Goal: Task Accomplishment & Management: Use online tool/utility

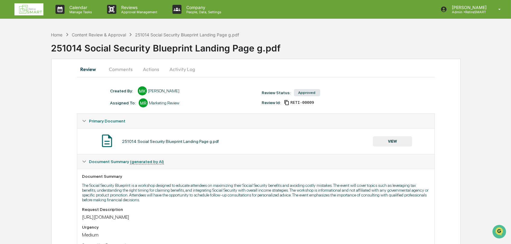
click at [30, 13] on img at bounding box center [28, 9] width 29 height 12
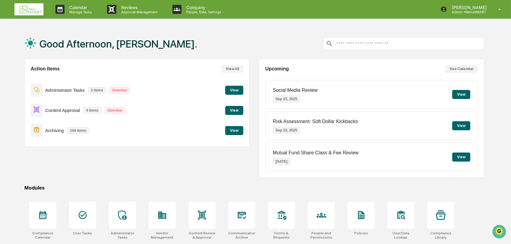
click at [234, 129] on button "View" at bounding box center [234, 130] width 18 height 9
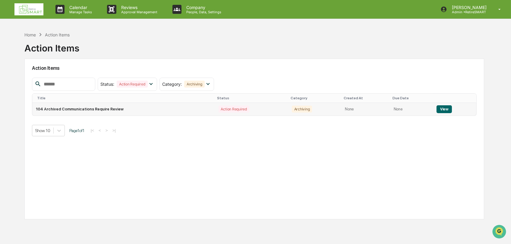
click at [446, 108] on button "View" at bounding box center [443, 109] width 15 height 8
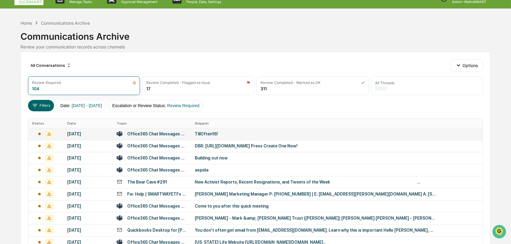
scroll to position [100, 0]
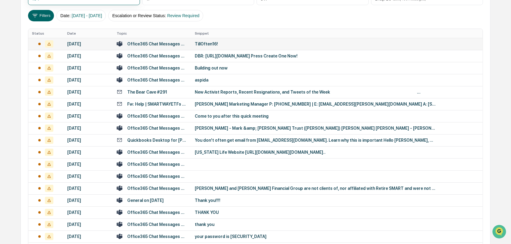
click at [207, 45] on div "TillOften16!" at bounding box center [315, 44] width 241 height 5
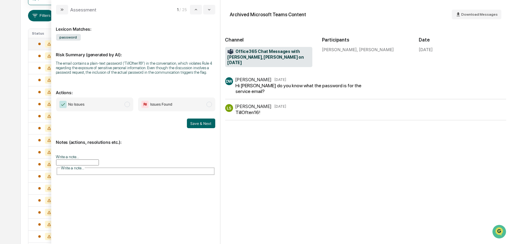
click at [264, 86] on div "Hi Lyndsay do you know what the password is for the service email?" at bounding box center [302, 88] width 133 height 11
click at [271, 112] on div "LS Lyndsay Stednitz Sep 19 TillOften16!" at bounding box center [365, 112] width 281 height 16
click at [58, 11] on button "modal" at bounding box center [62, 10] width 12 height 10
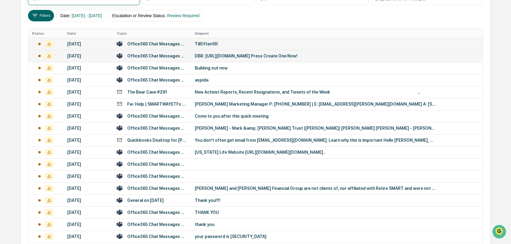
click at [157, 59] on td "Office365 Chat Messages with Lyndsay Stednitz, Riley Vigil on 2025-09-17" at bounding box center [152, 56] width 78 height 12
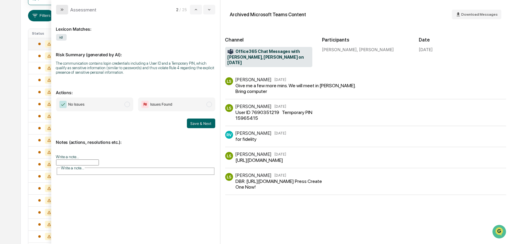
click at [62, 10] on icon "modal" at bounding box center [62, 9] width 5 height 5
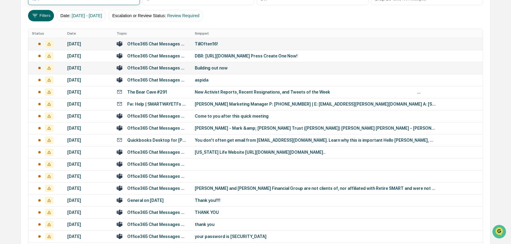
click at [171, 69] on div "Office365 Chat Messages with Grant Behneryan, Scott Arehart on 2025-09-17" at bounding box center [157, 68] width 60 height 5
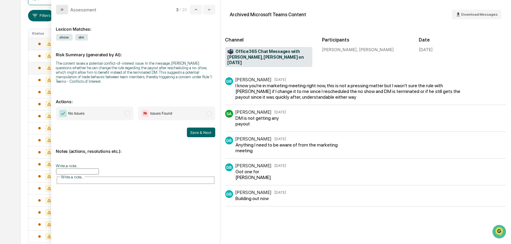
click at [56, 8] on button "modal" at bounding box center [62, 10] width 12 height 10
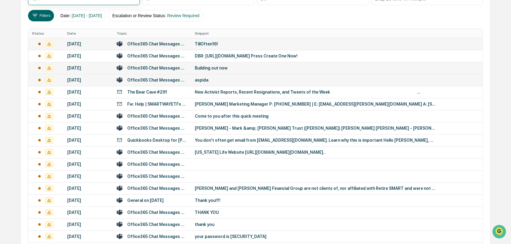
click at [164, 78] on div "Office365 Chat Messages with Blake Grimm, Alex Murray, Alicia Schoon, Paul Ferg…" at bounding box center [157, 80] width 60 height 5
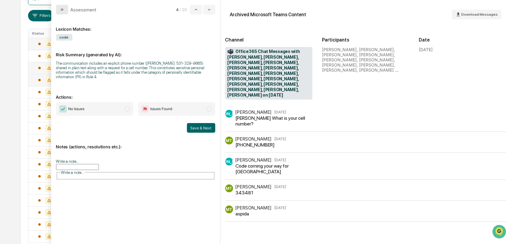
click at [59, 12] on button "modal" at bounding box center [62, 10] width 12 height 10
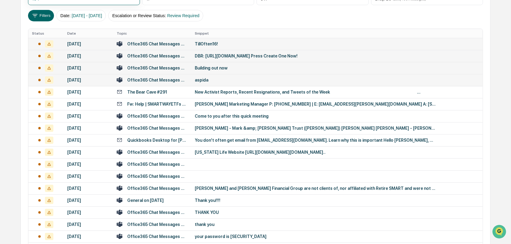
click at [153, 58] on div "Office365 Chat Messages with Lyndsay Stednitz, Riley Vigil on 2025-09-17" at bounding box center [157, 56] width 60 height 5
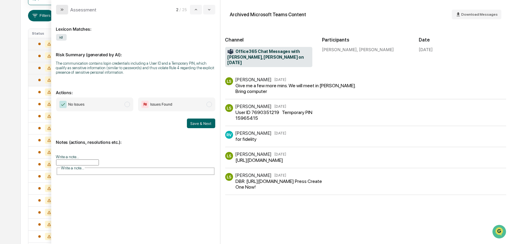
click at [60, 8] on icon "modal" at bounding box center [62, 9] width 5 height 5
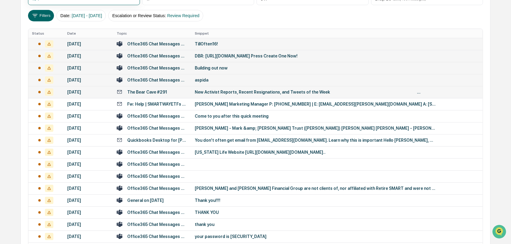
click at [208, 89] on td "New Activist Reports, Recent Resignations, and Tweets of the Week ͏   ­͏   ­͏  …" at bounding box center [336, 92] width 291 height 12
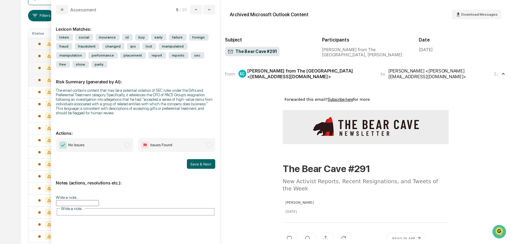
click at [62, 11] on icon "modal" at bounding box center [62, 9] width 5 height 5
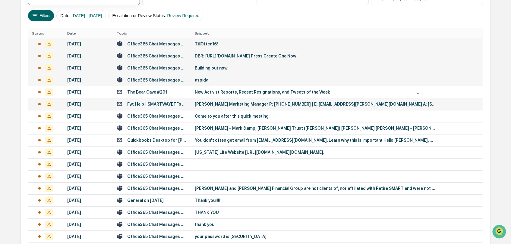
click at [167, 102] on div "Fw: Help | SMARTWAYETFs ActiveCampaign" at bounding box center [157, 104] width 60 height 5
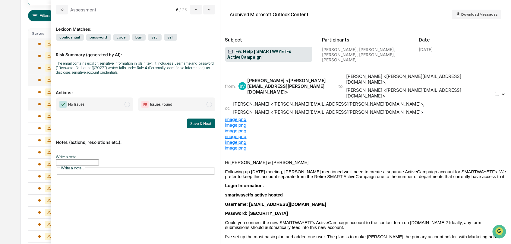
scroll to position [33, 0]
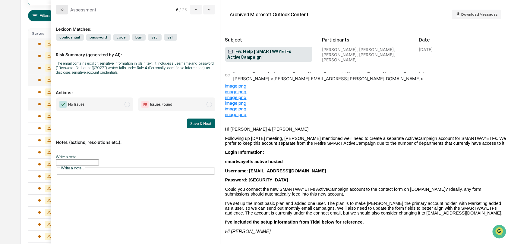
click at [63, 9] on icon "modal" at bounding box center [63, 9] width 2 height 2
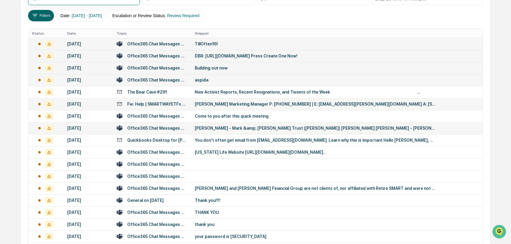
click at [237, 127] on div "Colin Kastrick - Mark &amp; Patricia Markahm's Trust (Sean Swanson) Colin Micha…" at bounding box center [315, 128] width 241 height 5
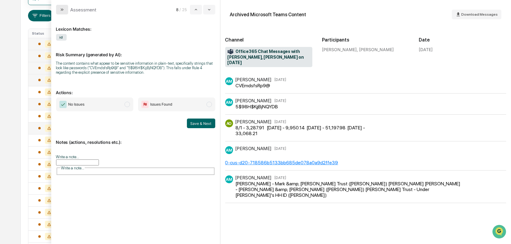
click at [56, 7] on button "modal" at bounding box center [62, 10] width 12 height 10
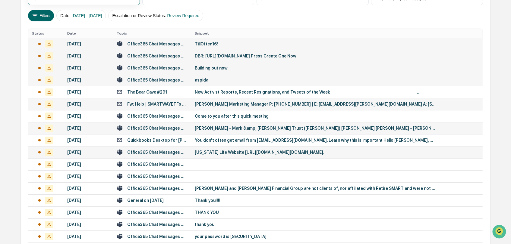
click at [228, 155] on td "Delaware Life Website https://auth.portal.delawarelife.io/login?response_type=c…" at bounding box center [336, 152] width 291 height 12
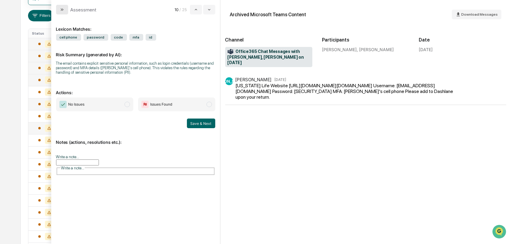
click at [63, 9] on icon "modal" at bounding box center [62, 9] width 5 height 5
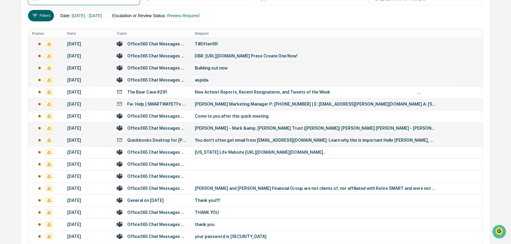
click at [223, 143] on td "You don't often get email from jgarcia@goabos.com. Learn why this is important …" at bounding box center [336, 140] width 291 height 12
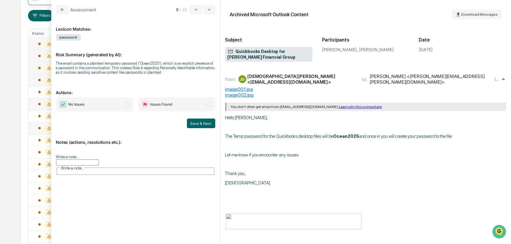
click at [59, 6] on button "modal" at bounding box center [62, 10] width 12 height 10
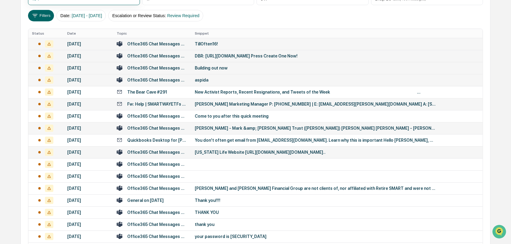
click at [172, 155] on td "Office365 Chat Messages with Jacob Orand, Lyndsay Stednitz on 2025-08-21" at bounding box center [152, 152] width 78 height 12
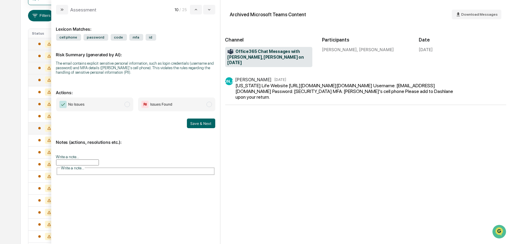
click at [63, 8] on icon "modal" at bounding box center [62, 9] width 5 height 5
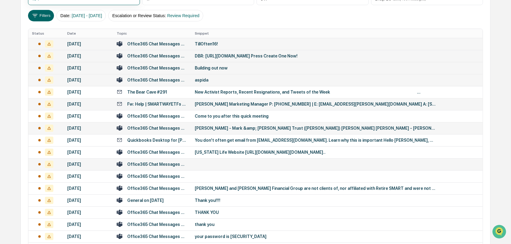
click at [155, 164] on div "Office365 Chat Messages with Evan Marshall, Brad Starken on 2025-08-20" at bounding box center [157, 164] width 60 height 5
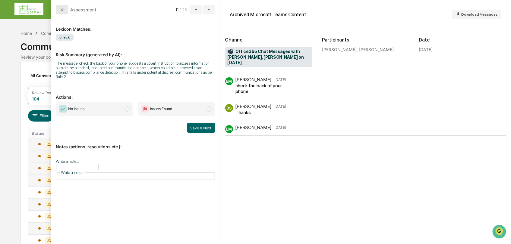
click at [61, 13] on button "modal" at bounding box center [62, 10] width 12 height 10
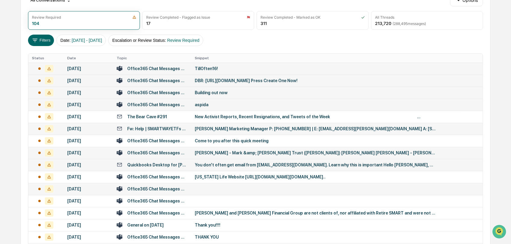
scroll to position [167, 0]
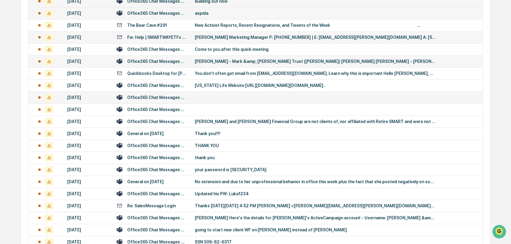
click at [159, 95] on div "Office365 Chat Messages with Evan Marshall, Brad Starken on 2025-08-20" at bounding box center [157, 97] width 60 height 5
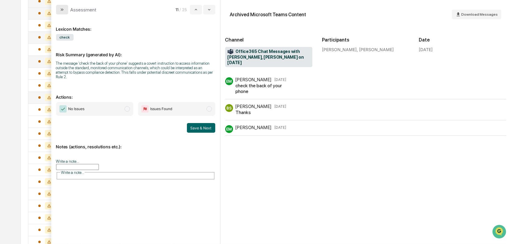
click at [59, 9] on button "modal" at bounding box center [62, 10] width 12 height 10
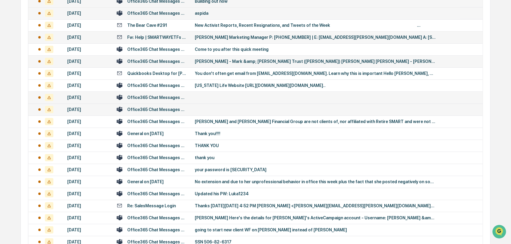
click at [170, 110] on div "Office365 Chat Messages with John Lemley, Caeden Webster on 2025-08-20" at bounding box center [157, 109] width 60 height 5
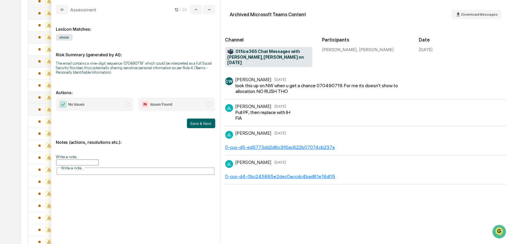
click at [68, 12] on div "Assessment" at bounding box center [76, 10] width 41 height 10
click at [66, 13] on button "modal" at bounding box center [62, 10] width 12 height 10
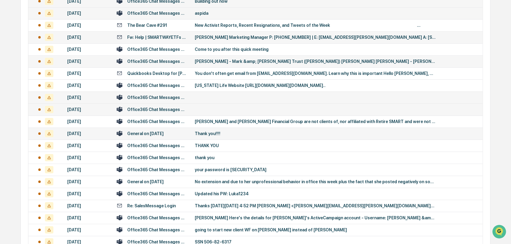
click at [173, 133] on div "General on 2025-08-17" at bounding box center [152, 134] width 71 height 6
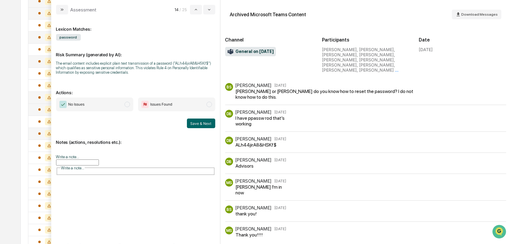
scroll to position [75, 0]
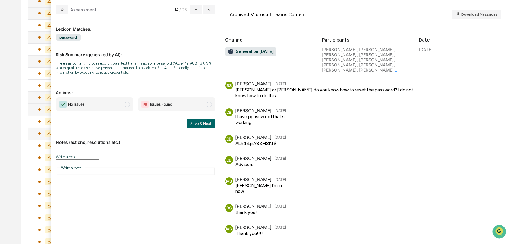
drag, startPoint x: 62, startPoint y: 11, endPoint x: 64, endPoint y: 17, distance: 5.7
click at [62, 12] on button "modal" at bounding box center [62, 10] width 12 height 10
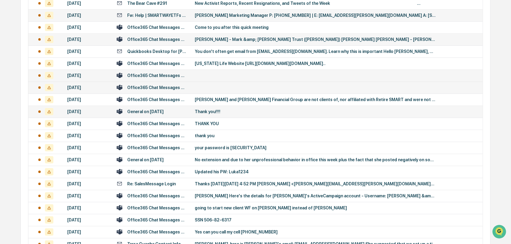
scroll to position [229, 0]
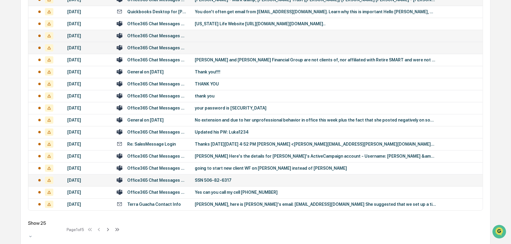
click at [162, 185] on td "Office365 Chat Messages with Luka Milakovic, Sean Swanson on 2025-07-30" at bounding box center [152, 180] width 78 height 12
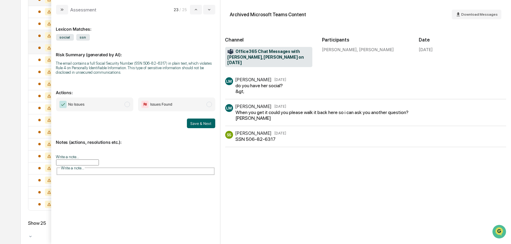
click at [210, 106] on span "modal" at bounding box center [208, 104] width 5 height 5
click at [207, 126] on button "Save & Next" at bounding box center [201, 124] width 28 height 10
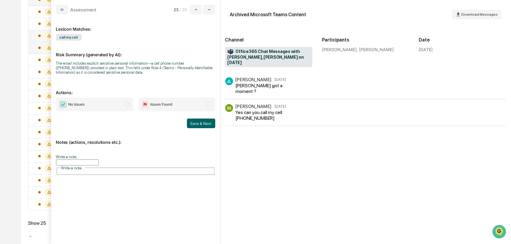
click at [97, 162] on input "Write a note..." at bounding box center [77, 163] width 43 height 6
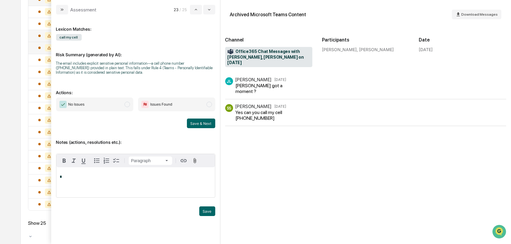
click at [93, 178] on p "*" at bounding box center [135, 177] width 151 height 4
click at [99, 126] on div "Save & Next" at bounding box center [135, 124] width 159 height 10
click at [65, 9] on button "modal" at bounding box center [62, 10] width 12 height 10
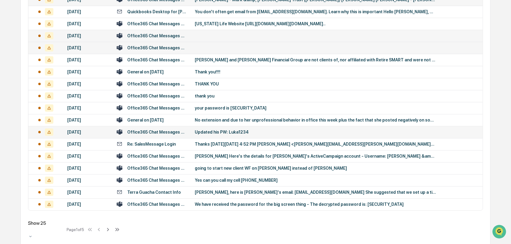
click at [145, 133] on div "Office365 Chat Messages with Alicia Schoon, Josh Cheatle on 2025-08-05" at bounding box center [157, 132] width 60 height 5
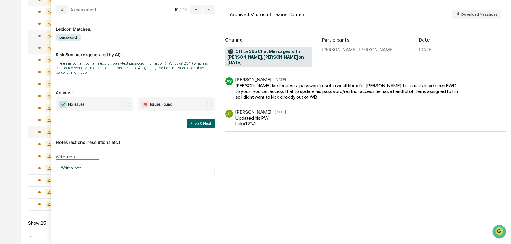
click at [60, 13] on button "modal" at bounding box center [62, 10] width 12 height 10
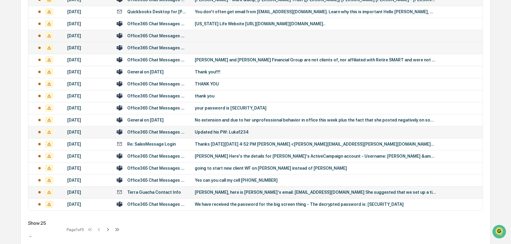
click at [146, 190] on div "Terra Guacha Contact Info" at bounding box center [154, 192] width 54 height 5
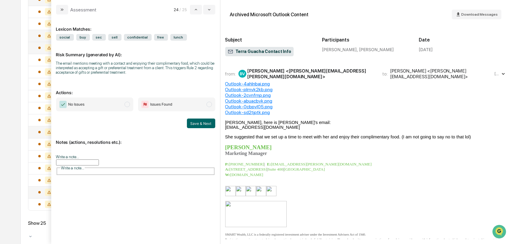
click at [343, 73] on div "Brittany Vosika <brittany.vosika@retiresmartllc.com>" at bounding box center [310, 73] width 127 height 11
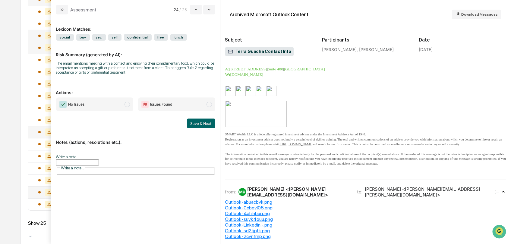
scroll to position [201, 0]
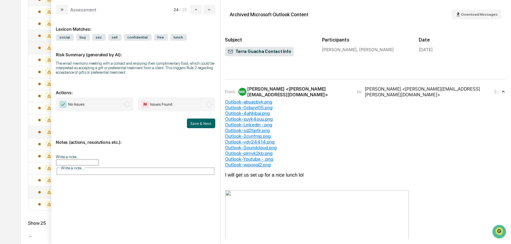
click at [396, 138] on div "Outlook-2cvnfrnp.png" at bounding box center [365, 136] width 281 height 6
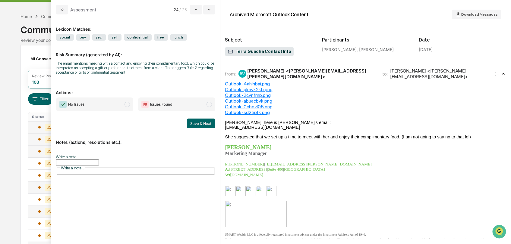
scroll to position [0, 0]
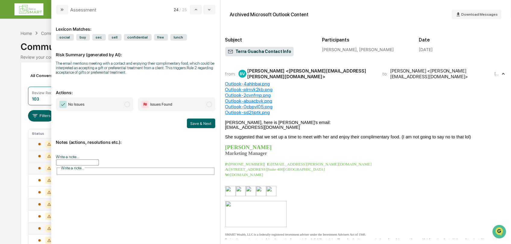
click at [61, 160] on input "Write a note..." at bounding box center [77, 163] width 43 height 6
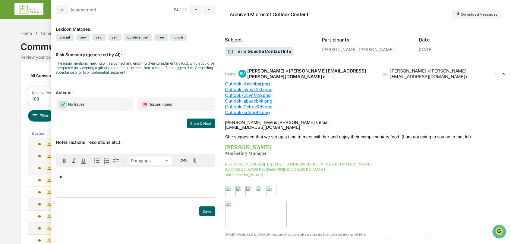
click at [69, 177] on p "*" at bounding box center [135, 177] width 151 height 4
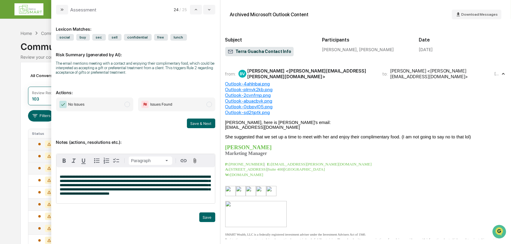
click at [174, 177] on span "**********" at bounding box center [135, 185] width 151 height 21
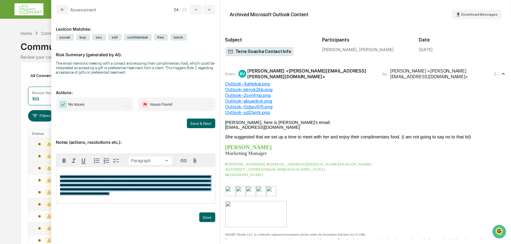
drag, startPoint x: 146, startPoint y: 199, endPoint x: 58, endPoint y: 174, distance: 91.7
click at [58, 174] on div "**********" at bounding box center [135, 186] width 158 height 36
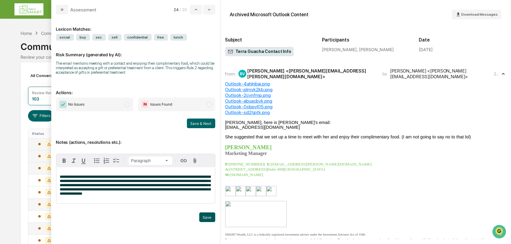
click at [204, 222] on button "Save" at bounding box center [207, 218] width 16 height 10
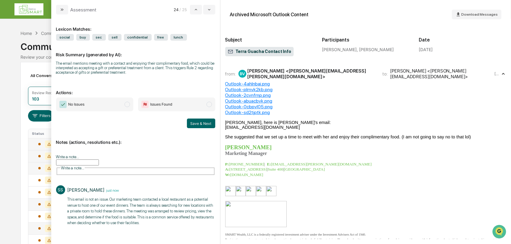
click at [128, 103] on span "modal" at bounding box center [126, 104] width 5 height 5
click at [209, 125] on button "Save & Next" at bounding box center [201, 124] width 28 height 10
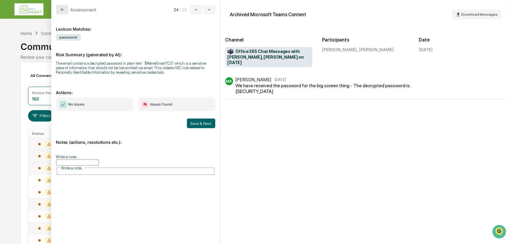
click at [63, 8] on icon "modal" at bounding box center [62, 9] width 5 height 5
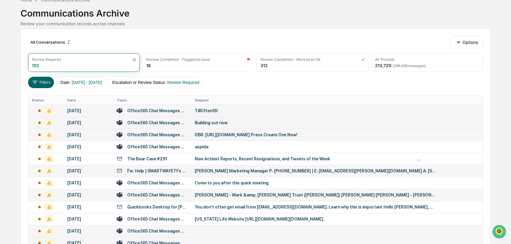
scroll to position [67, 0]
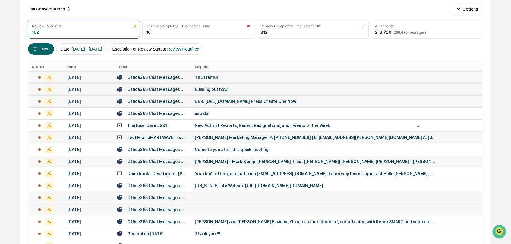
click at [172, 135] on div "Fw: Help | SMARTWAYETFs ActiveCampaign" at bounding box center [157, 137] width 60 height 5
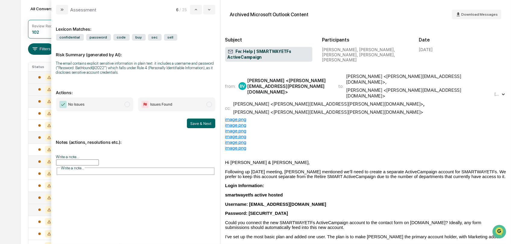
click at [297, 74] on div "from: BV Brittany Vosika <brittany.vosika@retiresmartllc.com> to: Isaac Carpent…" at bounding box center [359, 86] width 268 height 25
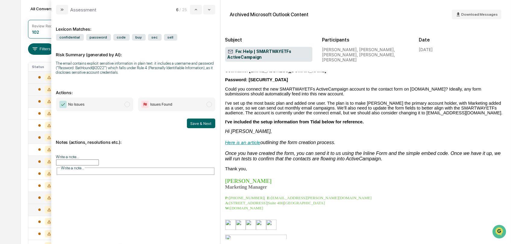
scroll to position [33, 0]
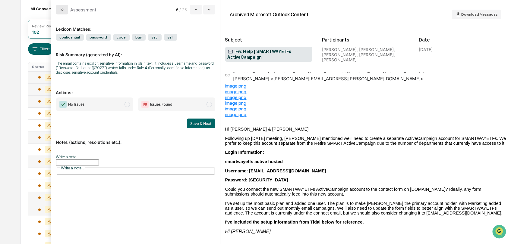
click at [58, 12] on button "modal" at bounding box center [62, 10] width 12 height 10
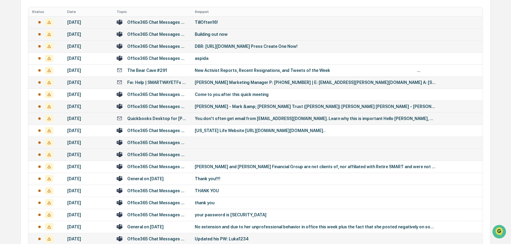
scroll to position [134, 0]
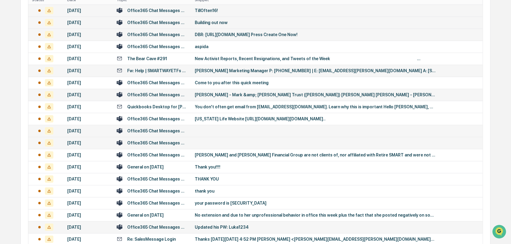
click at [153, 129] on div "Office365 Chat Messages with Evan Marshall, Brad Starken on 2025-08-20" at bounding box center [157, 131] width 60 height 5
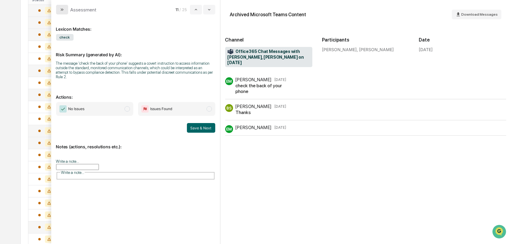
click at [60, 12] on icon "modal" at bounding box center [62, 9] width 5 height 5
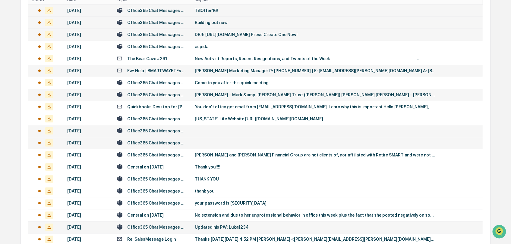
click at [177, 143] on div "Office365 Chat Messages with John Lemley, Caeden Webster on 2025-08-20" at bounding box center [157, 143] width 60 height 5
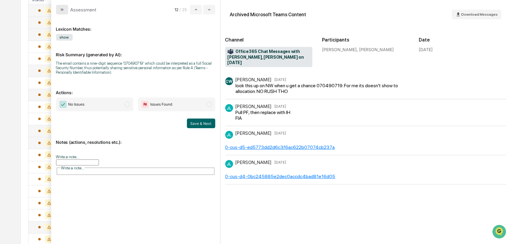
click at [64, 8] on icon "modal" at bounding box center [62, 9] width 5 height 5
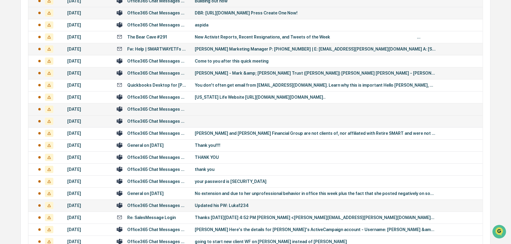
scroll to position [167, 0]
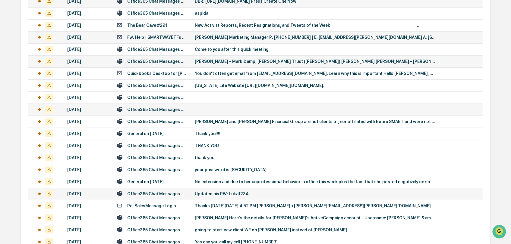
click at [158, 133] on div "General on 2025-08-17" at bounding box center [145, 133] width 36 height 5
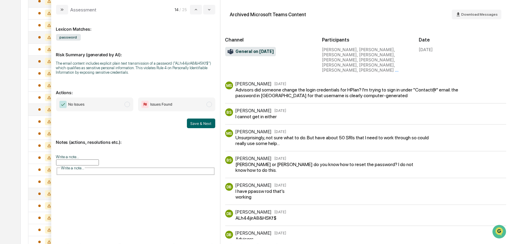
click at [68, 10] on div "Assessment" at bounding box center [76, 10] width 41 height 10
drag, startPoint x: 63, startPoint y: 10, endPoint x: 61, endPoint y: 18, distance: 8.0
click at [61, 18] on div "Assessment 14 / 25 Lexicon Matches: password Risk Summary (generated by AI): Th…" at bounding box center [135, 122] width 169 height 244
click at [60, 12] on icon "modal" at bounding box center [62, 9] width 5 height 5
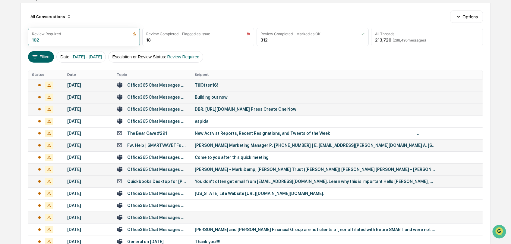
scroll to position [100, 0]
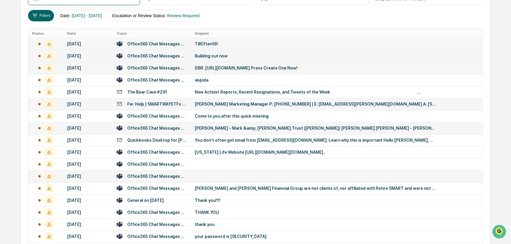
click at [171, 81] on div "Office365 Chat Messages with Blake Grimm, Alex Murray, Alicia Schoon, Paul Ferg…" at bounding box center [157, 80] width 60 height 5
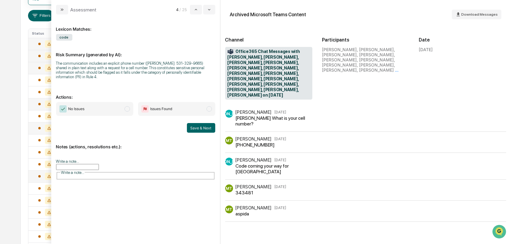
click at [62, 8] on icon "modal" at bounding box center [62, 9] width 5 height 5
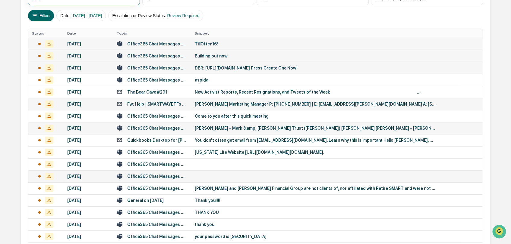
click at [163, 56] on div "Office365 Chat Messages with Grant Behneryan, Scott Arehart on 2025-09-17" at bounding box center [157, 56] width 60 height 5
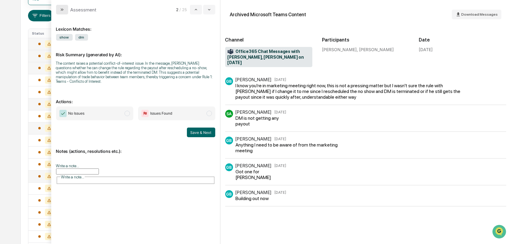
click at [61, 11] on icon "modal" at bounding box center [62, 9] width 5 height 5
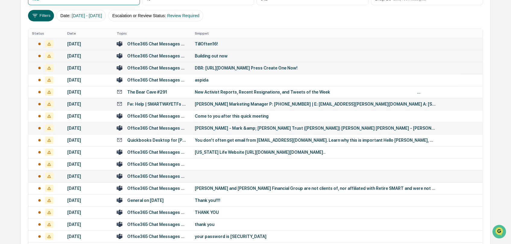
click at [177, 66] on div "Office365 Chat Messages with Lyndsay Stednitz, Riley Vigil on 2025-09-17" at bounding box center [157, 68] width 60 height 5
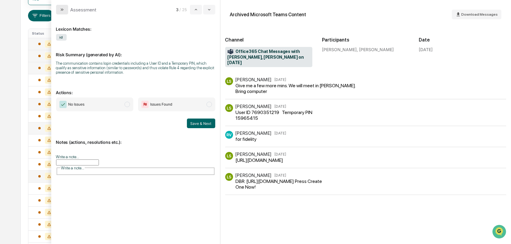
click at [64, 11] on button "modal" at bounding box center [62, 10] width 12 height 10
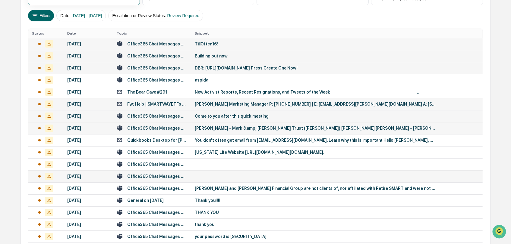
click at [168, 117] on div "Office365 Chat Messages with Lyndsay Stednitz, Alexis Hoover on 2025-09-03" at bounding box center [157, 116] width 60 height 5
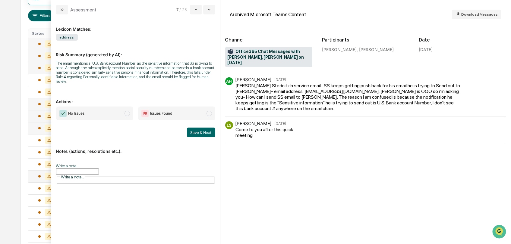
click at [58, 16] on div "Lexicon Matches: address Risk Summary (generated by AI): The email mentions a '…" at bounding box center [135, 129] width 169 height 230
click at [61, 11] on icon "modal" at bounding box center [62, 9] width 2 height 2
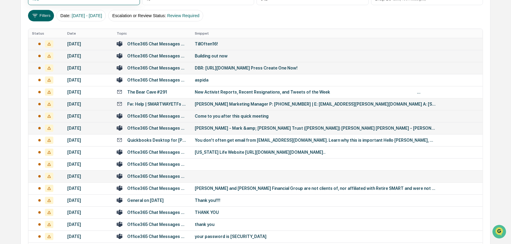
click at [164, 126] on div "Office365 Chat Messages with Amanda Ortiz, Abigail McNaney on 2025-09-03" at bounding box center [157, 128] width 60 height 5
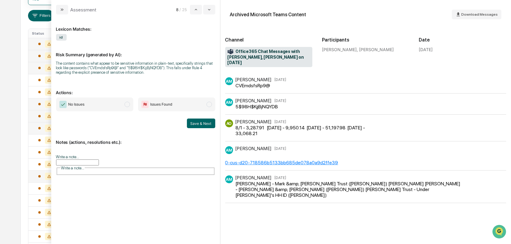
click at [64, 8] on button "modal" at bounding box center [62, 10] width 12 height 10
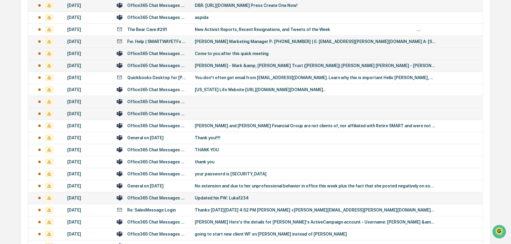
scroll to position [167, 0]
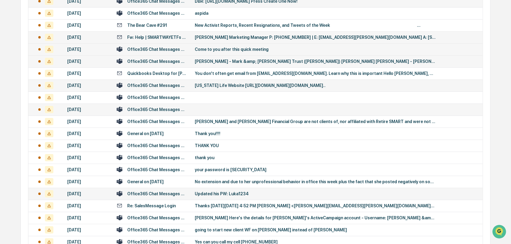
click at [152, 80] on td "Office365 Chat Messages with Jacob Orand, Lyndsay Stednitz on 2025-08-21" at bounding box center [152, 86] width 78 height 12
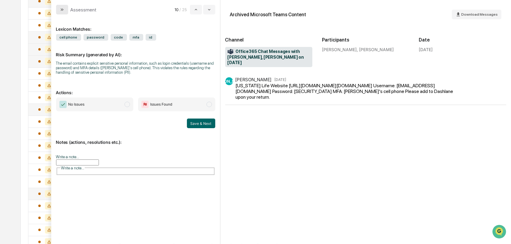
click at [59, 6] on button "modal" at bounding box center [62, 10] width 12 height 10
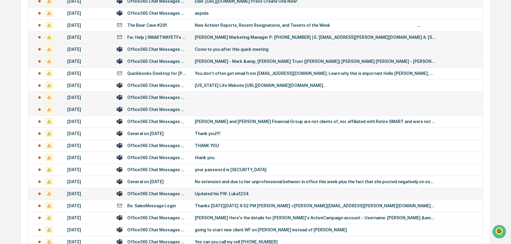
click at [164, 100] on td "Office365 Chat Messages with Evan Marshall, Brad Starken on 2025-08-20" at bounding box center [152, 98] width 78 height 12
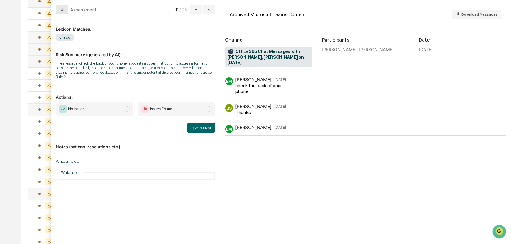
click at [61, 8] on icon "modal" at bounding box center [62, 9] width 5 height 5
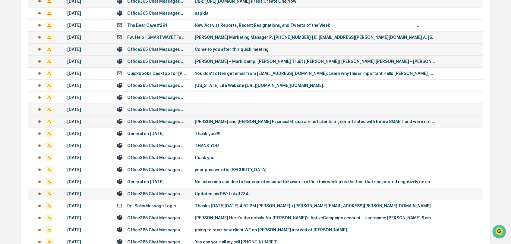
click at [165, 122] on div "Office365 Chat Messages with Lou Brooks, David Brooks, Chip Maxwell, Shannon Sm…" at bounding box center [157, 121] width 60 height 5
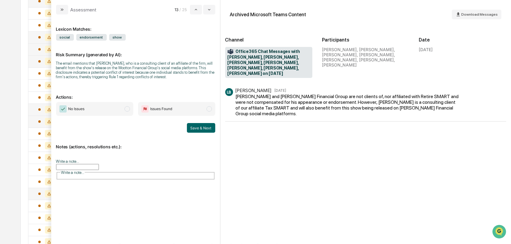
click at [66, 9] on button "modal" at bounding box center [62, 10] width 12 height 10
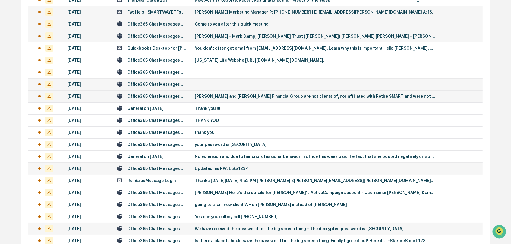
scroll to position [229, 0]
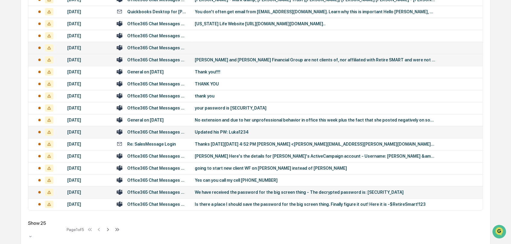
click at [151, 72] on div "General on 2025-08-17" at bounding box center [145, 72] width 36 height 5
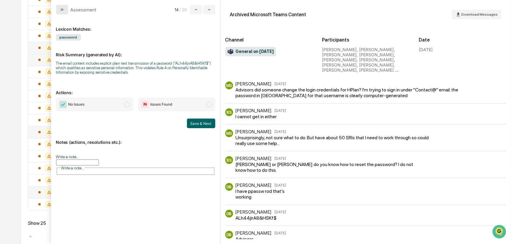
click at [62, 9] on icon "modal" at bounding box center [62, 9] width 5 height 5
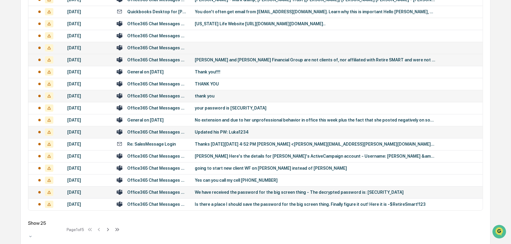
click at [181, 96] on div "Office365 Chat Messages with Mary Thompson, Abigail McNaney on 2025-08-07" at bounding box center [157, 96] width 60 height 5
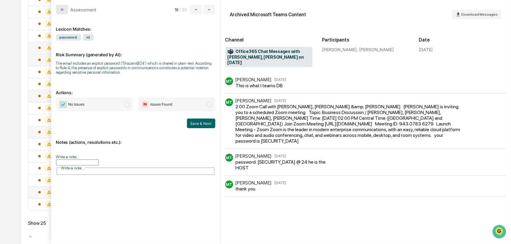
click at [60, 11] on icon "modal" at bounding box center [62, 9] width 5 height 5
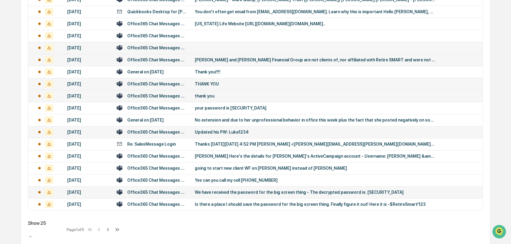
click at [174, 81] on div "Office365 Chat Messages with Lyndsay Stednitz, Brittany Vosika on 2025-08-08" at bounding box center [152, 84] width 71 height 6
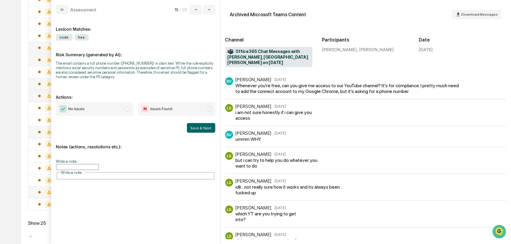
click at [63, 10] on icon "modal" at bounding box center [62, 9] width 5 height 5
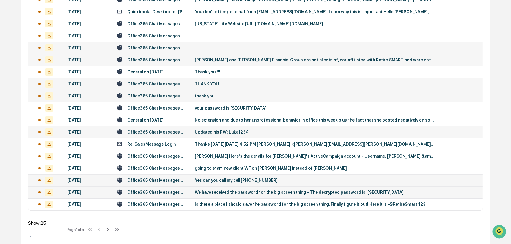
click at [163, 179] on div "Office365 Chat Messages with John Lemley, Sean Swanson on 2025-07-30" at bounding box center [157, 180] width 60 height 5
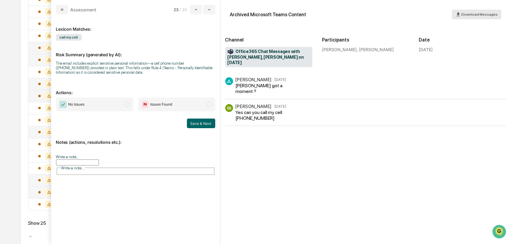
click at [483, 14] on span "Download Messages" at bounding box center [479, 14] width 36 height 4
click at [270, 83] on div "Sean Swanson got a moment ?" at bounding box center [267, 88] width 63 height 11
click at [312, 107] on div "SS Sean Swanson Jul 30 Yes can you call my cell 402-699-9845" at bounding box center [273, 112] width 97 height 17
click at [255, 118] on div "SS Sean Swanson Jul 30 Yes can you call my cell 402-699-9845" at bounding box center [365, 115] width 281 height 22
click at [60, 12] on icon "modal" at bounding box center [62, 9] width 5 height 5
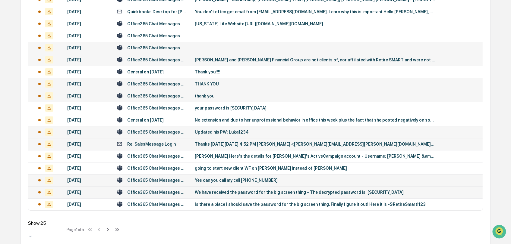
click at [229, 146] on div "Thanks On Mon, Aug 4, 2025 at 4:52 PM Brittany Vosika <brittany.vosika@retiresm…" at bounding box center [315, 144] width 241 height 5
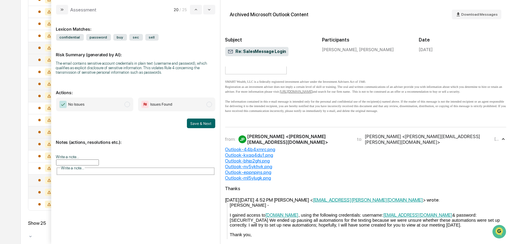
scroll to position [0, 0]
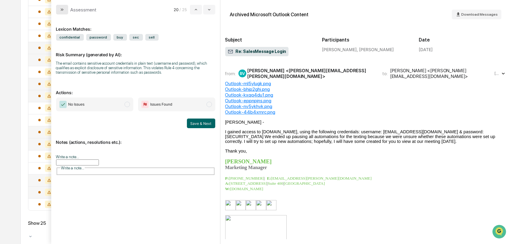
click at [67, 8] on button "modal" at bounding box center [62, 10] width 12 height 10
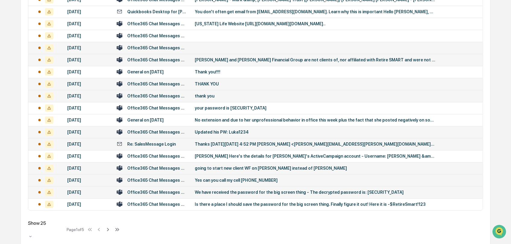
click at [170, 169] on div "Office365 Chat Messages with Luka Milakovic, Marisa Tomlinson on 2025-07-31" at bounding box center [157, 168] width 60 height 5
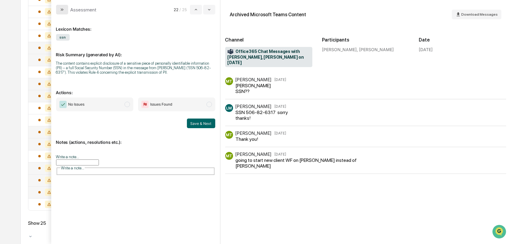
click at [66, 6] on button "modal" at bounding box center [62, 10] width 12 height 10
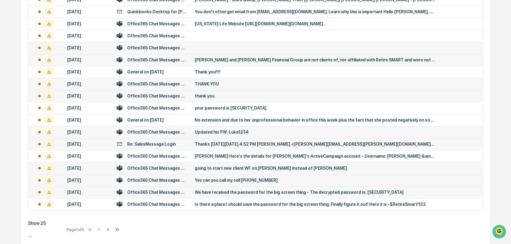
drag, startPoint x: 246, startPoint y: 110, endPoint x: 251, endPoint y: 98, distance: 12.7
click at [251, 98] on tbody "September 19, 2025 Office365 Chat Messages with Lyndsay Stednitz, Darrin Worthi…" at bounding box center [255, 59] width 454 height 301
click at [251, 98] on td "thank you" at bounding box center [336, 96] width 291 height 12
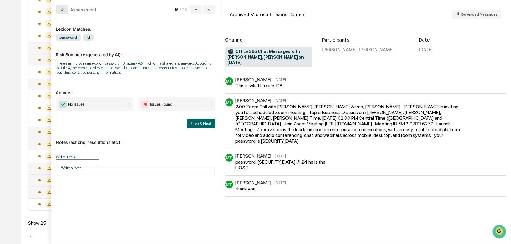
click at [62, 9] on icon "modal" at bounding box center [62, 9] width 5 height 5
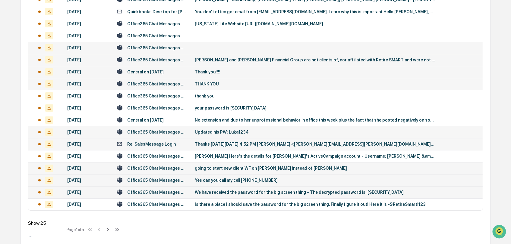
click at [213, 70] on div "Thank you!!!!" at bounding box center [315, 72] width 241 height 5
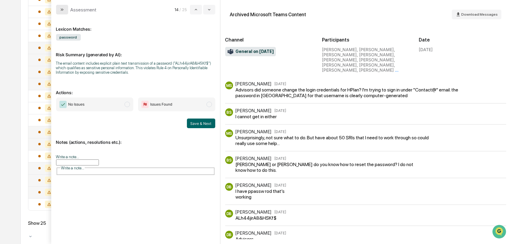
click at [63, 13] on button "modal" at bounding box center [62, 10] width 12 height 10
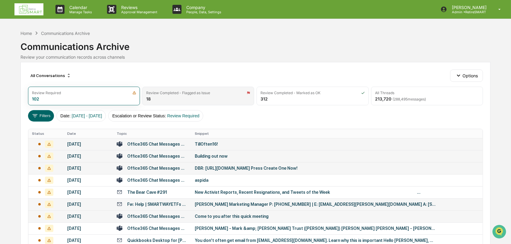
click at [188, 100] on div "Review Completed - Flagged as Issue 18" at bounding box center [198, 96] width 112 height 19
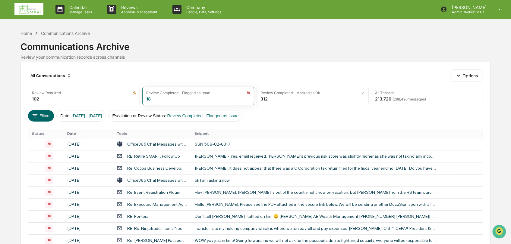
click at [22, 14] on img at bounding box center [28, 9] width 29 height 12
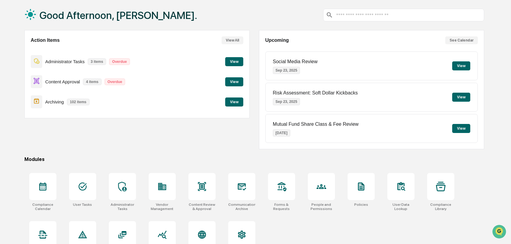
scroll to position [47, 0]
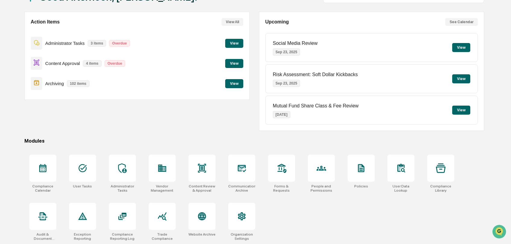
click at [465, 44] on button "View" at bounding box center [461, 47] width 18 height 9
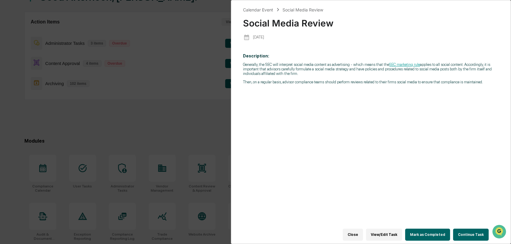
click at [476, 229] on button "Continue Task" at bounding box center [471, 235] width 36 height 12
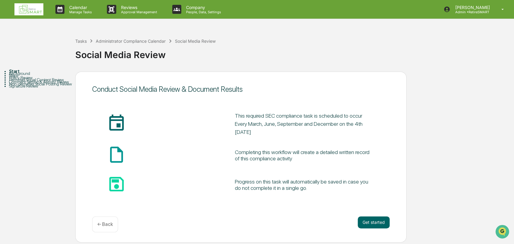
click at [235, 156] on div "Completing this workflow will create a detailed written record of this complian…" at bounding box center [305, 155] width 140 height 13
click at [380, 228] on button "Get started" at bounding box center [374, 223] width 32 height 12
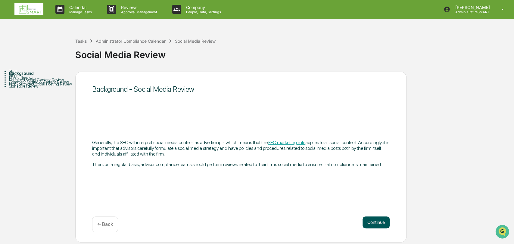
click at [374, 226] on button "Continue" at bounding box center [376, 223] width 27 height 12
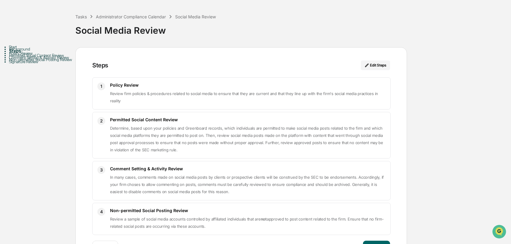
scroll to position [47, 0]
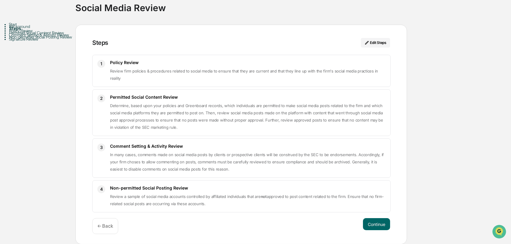
click at [144, 78] on p "Review firm policies & procedures related to social media to ensure that they a…" at bounding box center [247, 74] width 275 height 14
click at [379, 41] on button "Edit Steps" at bounding box center [375, 43] width 29 height 10
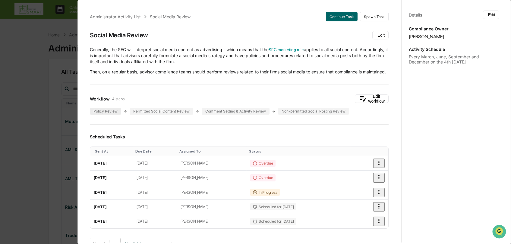
click at [110, 115] on div "Policy Review" at bounding box center [105, 111] width 31 height 7
click at [368, 103] on button "Edit workflow" at bounding box center [372, 99] width 34 height 8
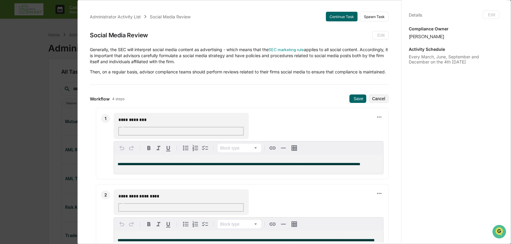
click at [145, 15] on icon at bounding box center [145, 16] width 2 height 3
click at [135, 16] on div "Administrator Activity List" at bounding box center [115, 16] width 51 height 5
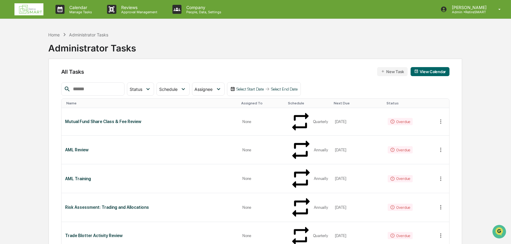
click at [29, 9] on img at bounding box center [28, 9] width 29 height 12
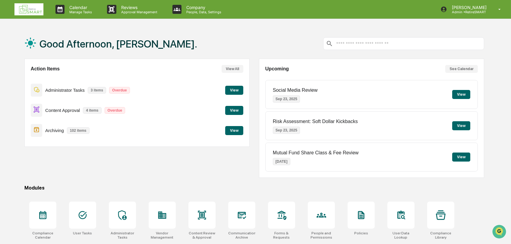
click at [233, 134] on button "View" at bounding box center [234, 130] width 18 height 9
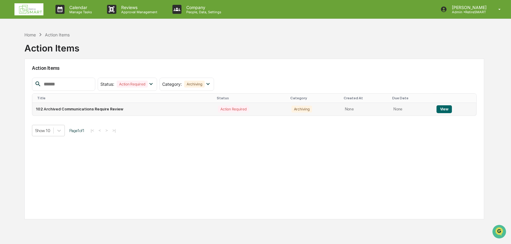
click at [446, 108] on button "View" at bounding box center [443, 109] width 15 height 8
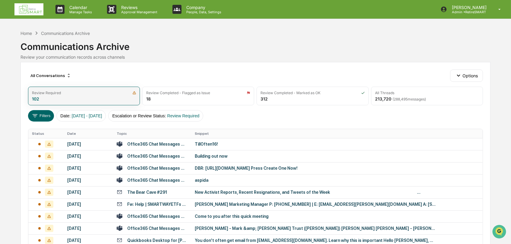
click at [78, 98] on div "Review Required 102" at bounding box center [84, 96] width 112 height 19
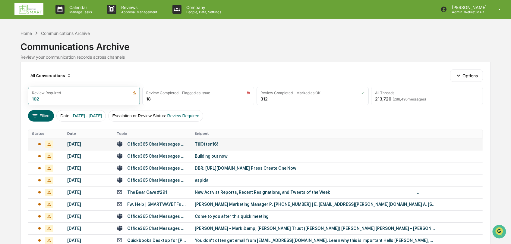
click at [227, 146] on div "TillOften16!" at bounding box center [315, 144] width 241 height 5
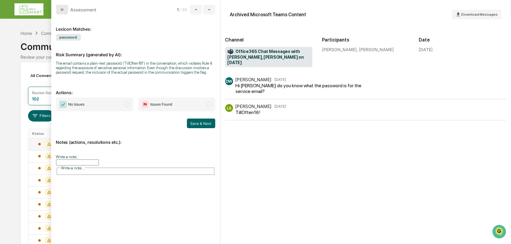
click at [59, 11] on button "modal" at bounding box center [62, 10] width 12 height 10
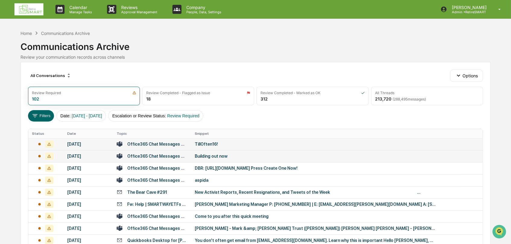
click at [174, 155] on div "Office365 Chat Messages with Grant Behneryan, Scott Arehart on 2025-09-17" at bounding box center [157, 156] width 60 height 5
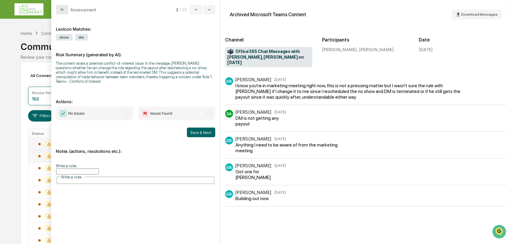
click at [66, 8] on button "modal" at bounding box center [62, 10] width 12 height 10
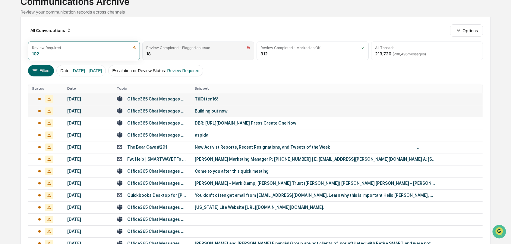
scroll to position [67, 0]
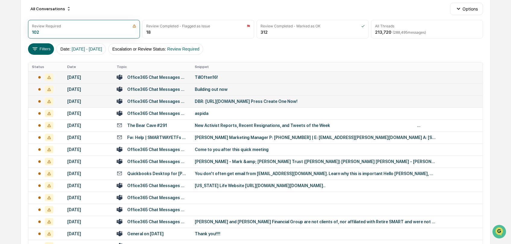
click at [153, 102] on div "Office365 Chat Messages with Lyndsay Stednitz, Riley Vigil on 2025-09-17" at bounding box center [157, 101] width 60 height 5
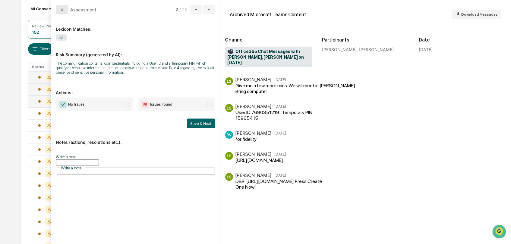
click at [63, 8] on icon "modal" at bounding box center [62, 9] width 5 height 5
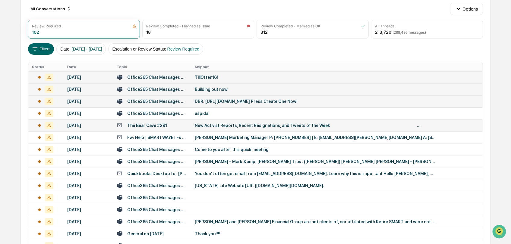
click at [165, 126] on div "The Bear Cave #291" at bounding box center [152, 126] width 71 height 6
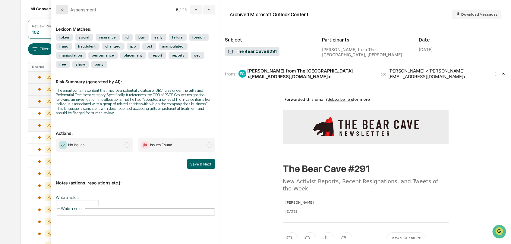
click at [64, 9] on icon "modal" at bounding box center [62, 9] width 5 height 5
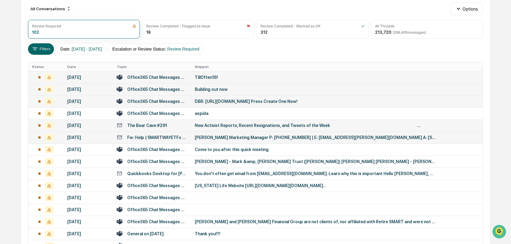
click at [155, 141] on td "Fw: Help | SMARTWAYETFs ActiveCampaign" at bounding box center [152, 138] width 78 height 12
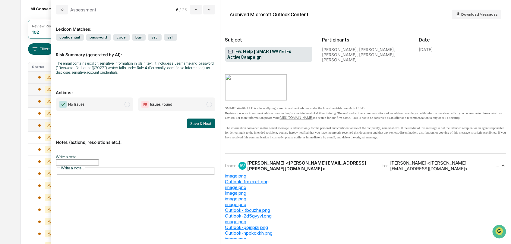
scroll to position [335, 0]
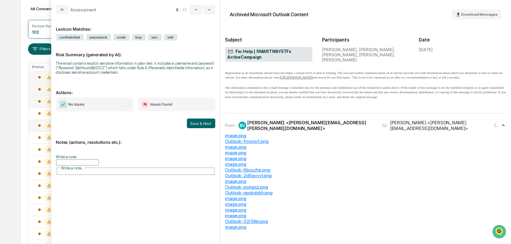
click at [68, 10] on div "Assessment" at bounding box center [76, 10] width 41 height 10
click at [59, 13] on button "modal" at bounding box center [62, 10] width 12 height 10
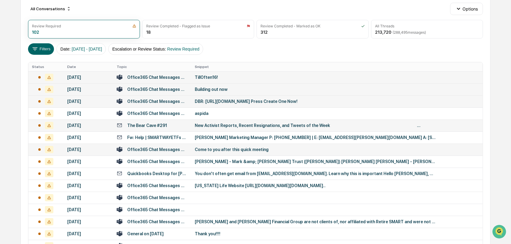
click at [211, 152] on td "Come to you after this quick meeting" at bounding box center [336, 150] width 291 height 12
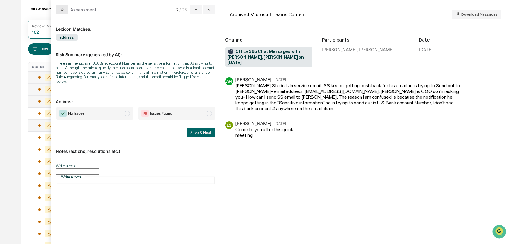
click at [56, 11] on button "modal" at bounding box center [62, 10] width 12 height 10
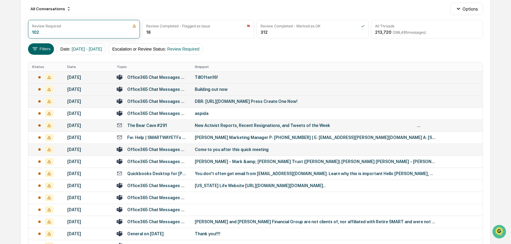
click at [166, 149] on div "Office365 Chat Messages with Lyndsay Stednitz, Alexis Hoover on 2025-09-03" at bounding box center [157, 149] width 60 height 5
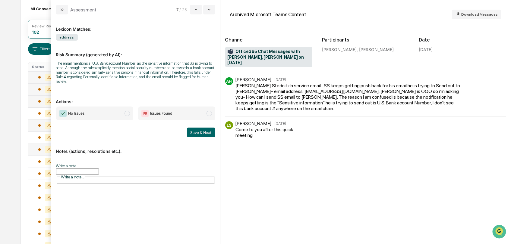
click at [65, 5] on button "modal" at bounding box center [62, 10] width 12 height 10
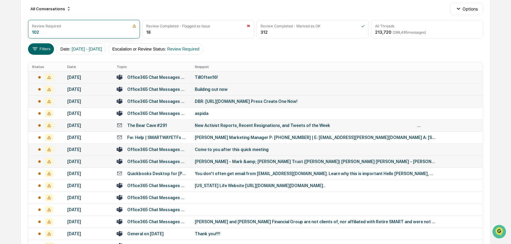
click at [165, 166] on td "Office365 Chat Messages with Amanda Ortiz, Abigail McNaney on 2025-09-03" at bounding box center [152, 162] width 78 height 12
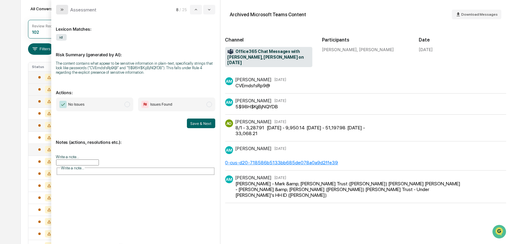
click at [63, 10] on icon "modal" at bounding box center [62, 9] width 5 height 5
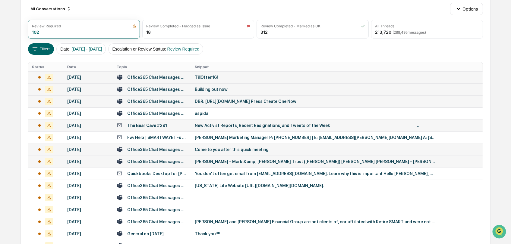
click at [168, 165] on td "Office365 Chat Messages with Amanda Ortiz, Abigail McNaney on 2025-09-03" at bounding box center [152, 162] width 78 height 12
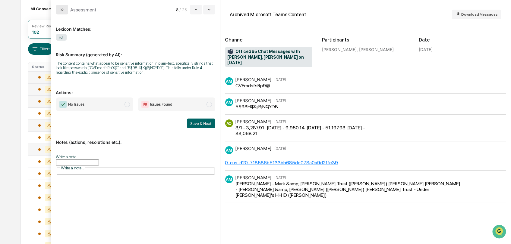
click at [67, 9] on button "modal" at bounding box center [62, 10] width 12 height 10
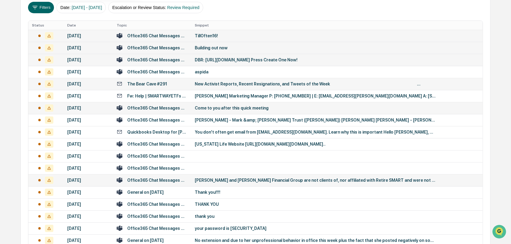
scroll to position [167, 0]
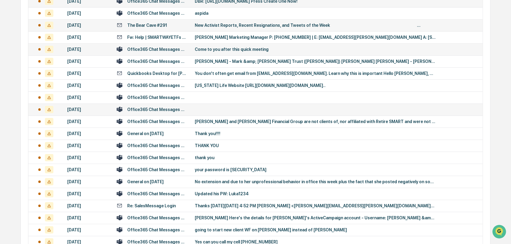
click at [152, 110] on div "Office365 Chat Messages with John Lemley, Caeden Webster on 2025-08-20" at bounding box center [157, 109] width 60 height 5
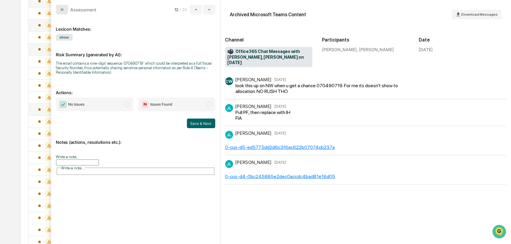
click at [61, 8] on icon "modal" at bounding box center [62, 9] width 5 height 5
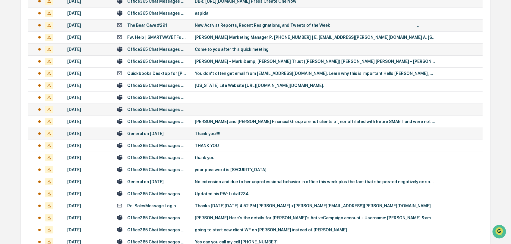
click at [155, 132] on div "General on 2025-08-17" at bounding box center [145, 133] width 36 height 5
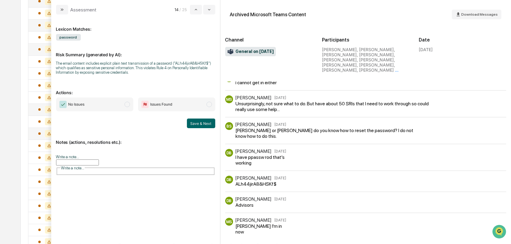
scroll to position [67, 0]
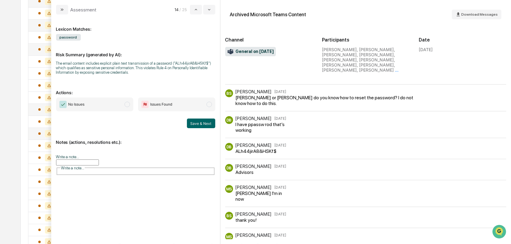
click at [61, 7] on icon "modal" at bounding box center [62, 9] width 5 height 5
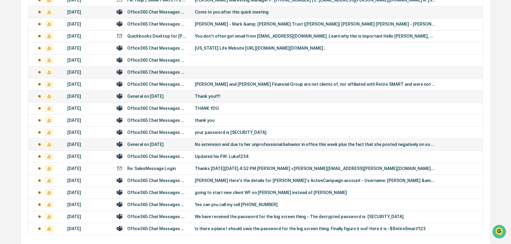
scroll to position [229, 0]
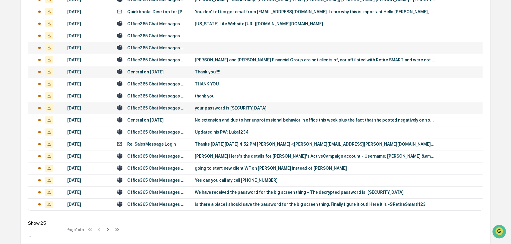
click at [159, 106] on div "Office365 Chat Messages with Mary Thompson, David Brooks on 2025-08-07" at bounding box center [157, 108] width 60 height 5
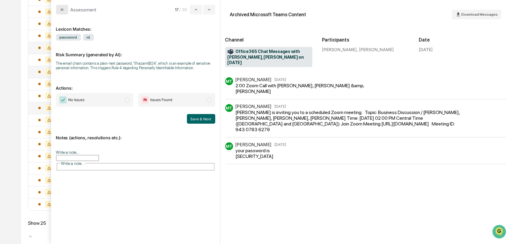
click at [63, 12] on icon "modal" at bounding box center [62, 9] width 5 height 5
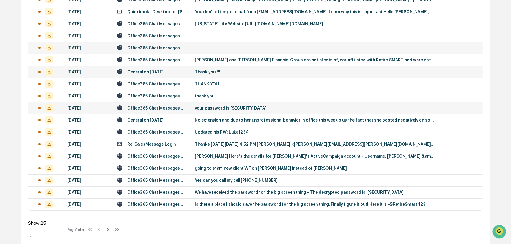
click at [164, 110] on div "Office365 Chat Messages with Mary Thompson, David Brooks on 2025-08-07" at bounding box center [157, 108] width 60 height 5
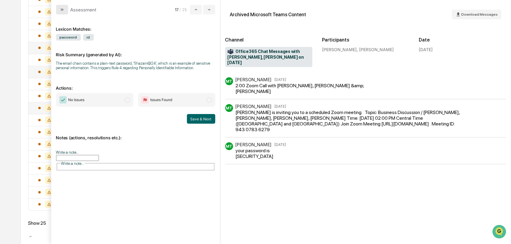
click at [65, 10] on button "modal" at bounding box center [62, 10] width 12 height 10
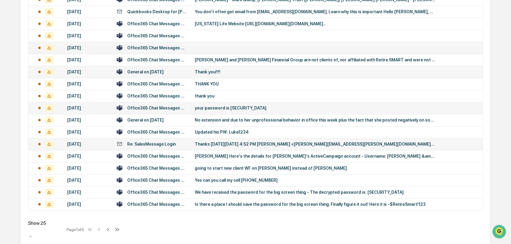
click at [149, 145] on div "Re: SalesMessage Login" at bounding box center [151, 144] width 49 height 5
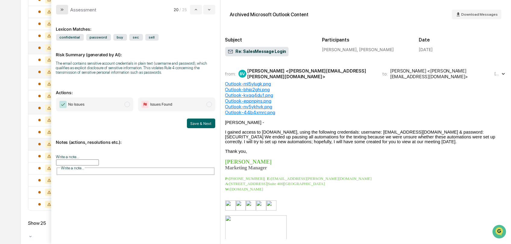
click at [58, 8] on button "modal" at bounding box center [62, 10] width 12 height 10
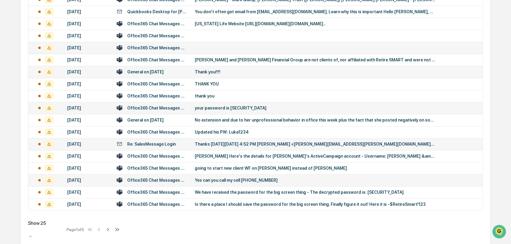
click at [164, 178] on div "Office365 Chat Messages with John Lemley, Sean Swanson on 2025-07-30" at bounding box center [157, 180] width 60 height 5
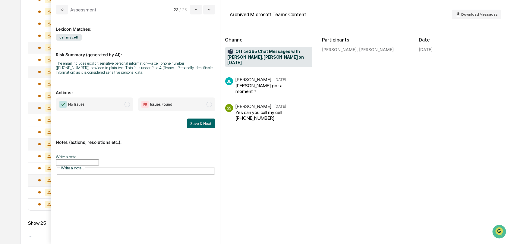
click at [99, 166] on input "Write a note..." at bounding box center [77, 163] width 43 height 6
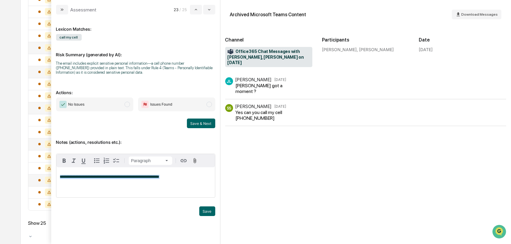
drag, startPoint x: 171, startPoint y: 178, endPoint x: 10, endPoint y: 163, distance: 162.5
click at [10, 163] on body "Calendar Manage Tasks Reviews Approval Management Company People, Data, Setting…" at bounding box center [255, 11] width 511 height 481
click at [52, 177] on div "**********" at bounding box center [135, 129] width 169 height 230
click at [136, 177] on span "**********" at bounding box center [109, 177] width 99 height 4
click at [129, 193] on div "**********" at bounding box center [135, 183] width 158 height 30
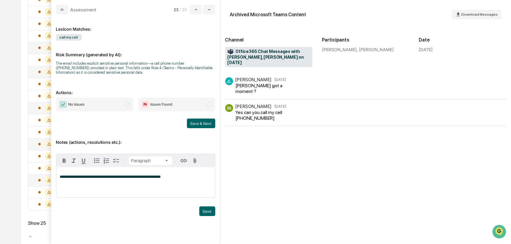
drag, startPoint x: 209, startPoint y: 211, endPoint x: 161, endPoint y: 168, distance: 65.1
click at [209, 210] on button "Save" at bounding box center [207, 212] width 16 height 10
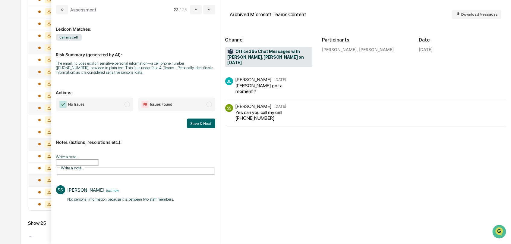
click at [129, 108] on span "No Issues" at bounding box center [94, 105] width 77 height 14
click at [194, 125] on button "Save & Next" at bounding box center [201, 124] width 28 height 10
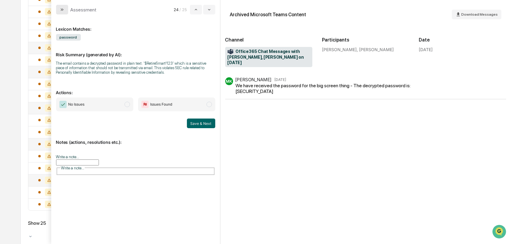
click at [57, 14] on button "modal" at bounding box center [62, 10] width 12 height 10
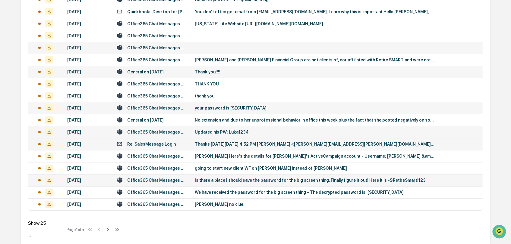
click at [169, 130] on div "Office365 Chat Messages with Alicia Schoon, Josh Cheatle on 2025-08-05" at bounding box center [157, 132] width 60 height 5
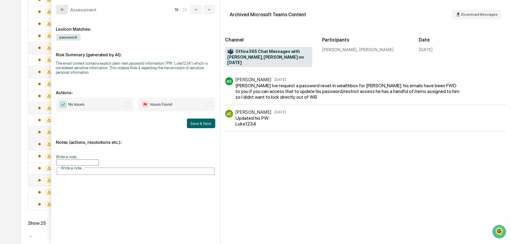
click at [64, 9] on button "modal" at bounding box center [62, 10] width 12 height 10
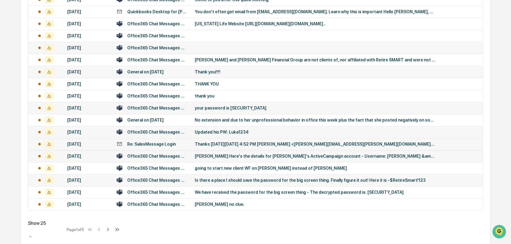
click at [159, 154] on div "Office365 Chat Messages with Brittany Vosika, Alicia Schoon on 2025-08-04" at bounding box center [157, 156] width 60 height 5
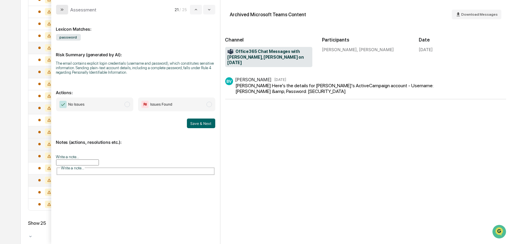
click at [62, 9] on icon "modal" at bounding box center [62, 9] width 5 height 5
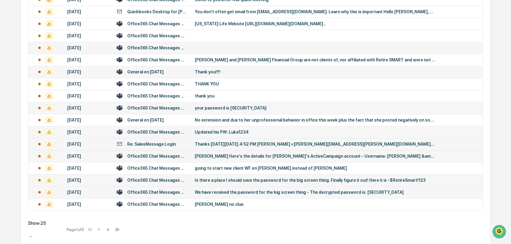
click at [169, 190] on div "Office365 Chat Messages with Shannon Smay, Mariah Kramer on 2025-07-29" at bounding box center [157, 192] width 60 height 5
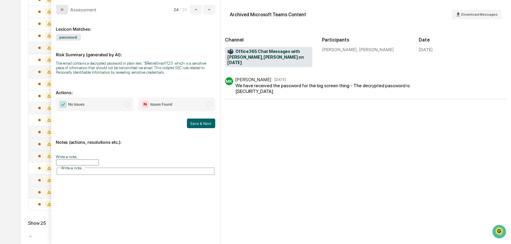
click at [56, 6] on button "modal" at bounding box center [62, 10] width 12 height 10
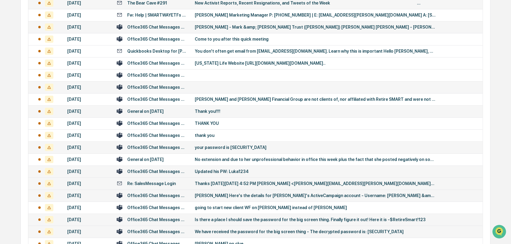
scroll to position [129, 0]
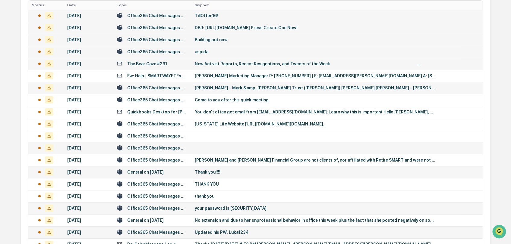
click at [164, 54] on td "Office365 Chat Messages with Blake Grimm, Alex Murray, Alicia Schoon, Paul Ferg…" at bounding box center [152, 52] width 78 height 12
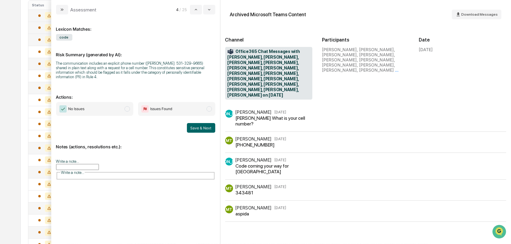
drag, startPoint x: 59, startPoint y: 10, endPoint x: 63, endPoint y: 10, distance: 3.3
click at [60, 11] on icon "modal" at bounding box center [62, 9] width 5 height 5
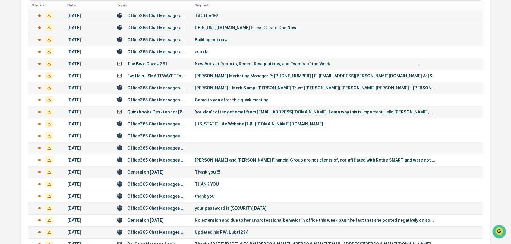
scroll to position [229, 0]
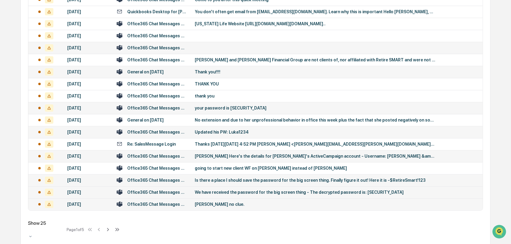
click at [255, 207] on td "Sarah Swinford no clue." at bounding box center [336, 205] width 291 height 12
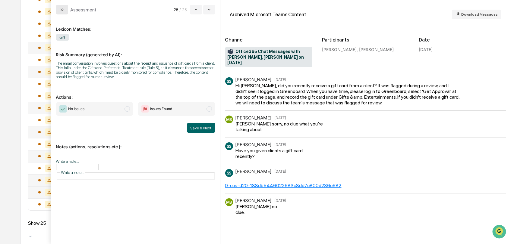
click at [62, 11] on icon "modal" at bounding box center [62, 9] width 5 height 5
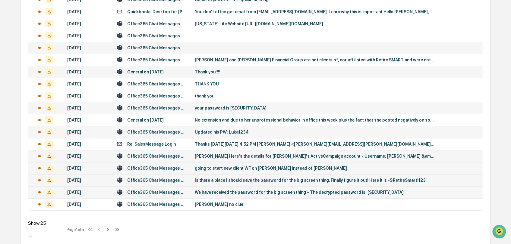
click at [252, 170] on td "going to start new client WF on Lori instead of Tom" at bounding box center [336, 168] width 291 height 12
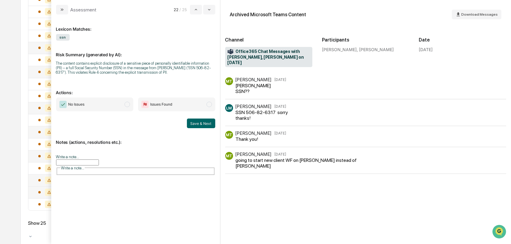
drag, startPoint x: 65, startPoint y: 9, endPoint x: 213, endPoint y: 72, distance: 160.5
click at [213, 72] on div "Assessment 22 / 25 Lexicon Matches: ssn Risk Summary (generated by AI): The con…" at bounding box center [135, 122] width 169 height 244
click at [208, 104] on span "modal" at bounding box center [208, 104] width 5 height 5
click at [199, 123] on button "Save & Next" at bounding box center [201, 124] width 28 height 10
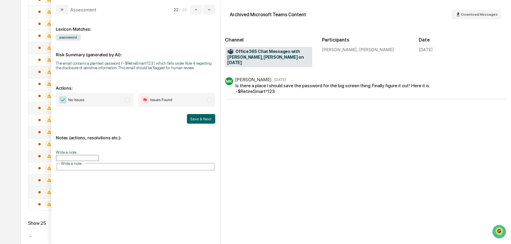
click at [63, 10] on icon "modal" at bounding box center [62, 9] width 5 height 5
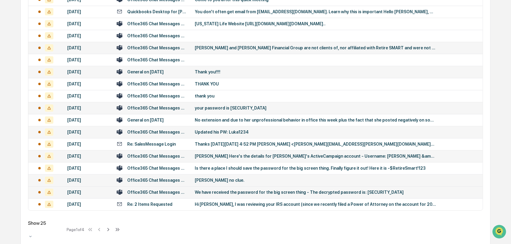
click at [181, 180] on div "Office365 Chat Messages with Sarah Swinford, Mike Schudel on 2025-07-29" at bounding box center [157, 180] width 60 height 5
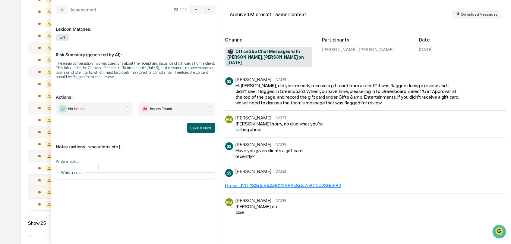
click at [80, 166] on input "Write a note..." at bounding box center [77, 167] width 43 height 6
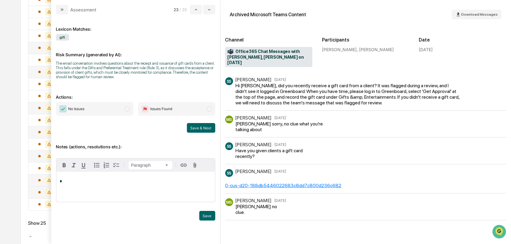
click at [70, 184] on p "*" at bounding box center [135, 182] width 151 height 4
click at [60, 8] on icon "modal" at bounding box center [62, 9] width 5 height 5
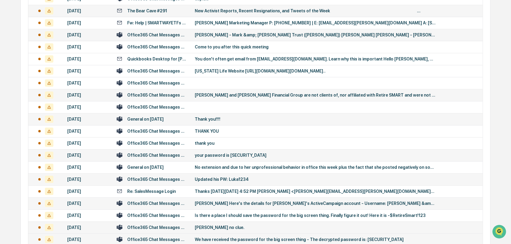
scroll to position [229, 0]
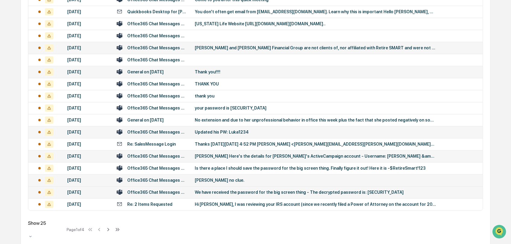
click at [163, 178] on div "Office365 Chat Messages with Sarah Swinford, Mike Schudel on 2025-07-29" at bounding box center [157, 180] width 60 height 5
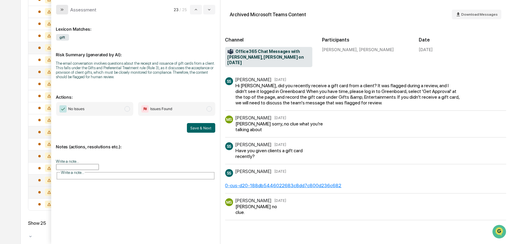
click at [57, 14] on button "modal" at bounding box center [62, 10] width 12 height 10
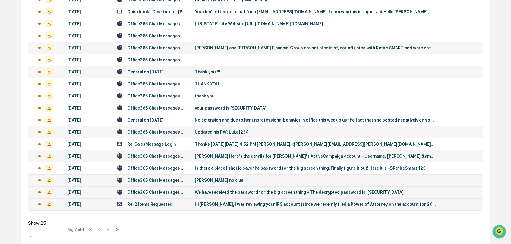
click at [173, 203] on div "Re: 2 Items Requested" at bounding box center [152, 205] width 71 height 6
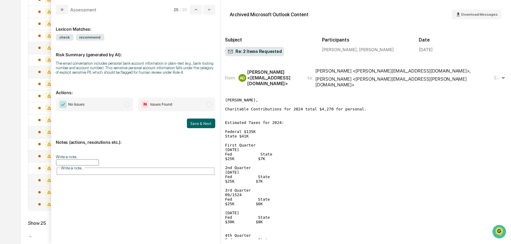
click at [299, 82] on div "from: AD Angela Dzama <angeladdz@gmail.com> to: Charles Dzama <charles@cdfinanc…" at bounding box center [365, 78] width 281 height 23
click at [61, 11] on icon "modal" at bounding box center [62, 9] width 5 height 5
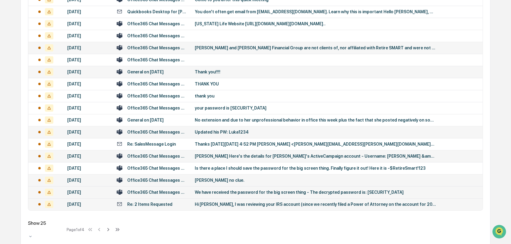
click at [33, 234] on icon at bounding box center [30, 236] width 5 height 5
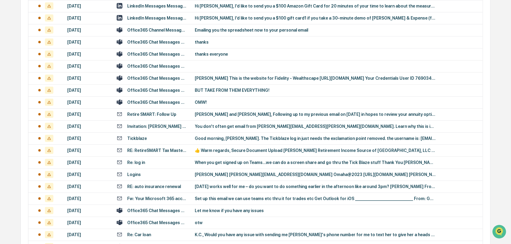
scroll to position [798, 0]
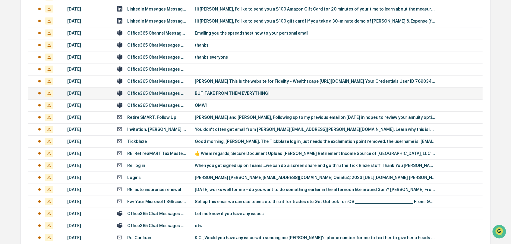
click at [169, 95] on div "Office365 Chat Messages with Marisa Tomlinson, Mike Schudel on 2025-06-11" at bounding box center [157, 93] width 60 height 5
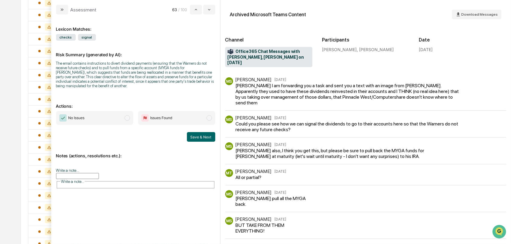
scroll to position [597, 0]
click at [57, 10] on button "modal" at bounding box center [62, 10] width 12 height 10
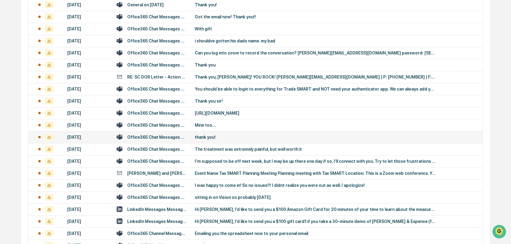
scroll to position [731, 0]
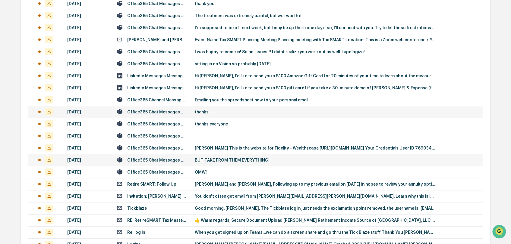
click at [216, 111] on div "thanks" at bounding box center [315, 112] width 241 height 5
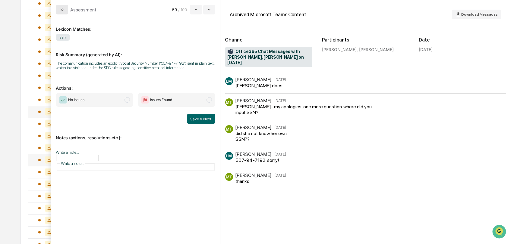
click at [58, 9] on button "modal" at bounding box center [62, 10] width 12 height 10
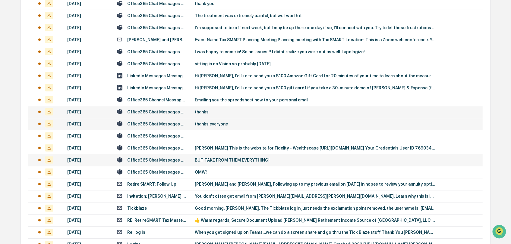
click at [183, 122] on div "Office365 Chat Messages with Tige Goetzinger, Blake Grimm, Alex Murray, Alicia …" at bounding box center [157, 124] width 60 height 5
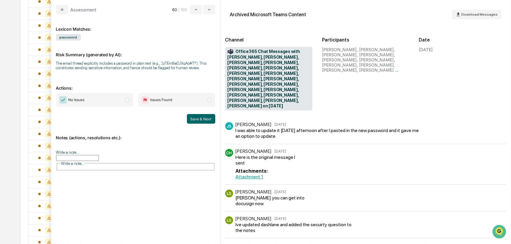
scroll to position [229, 0]
click at [61, 9] on icon "modal" at bounding box center [62, 9] width 5 height 5
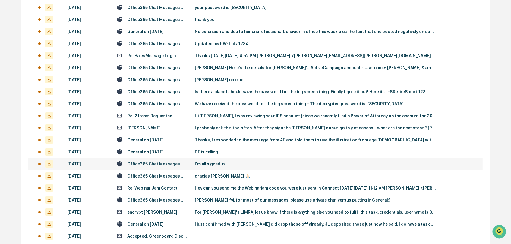
scroll to position [330, 0]
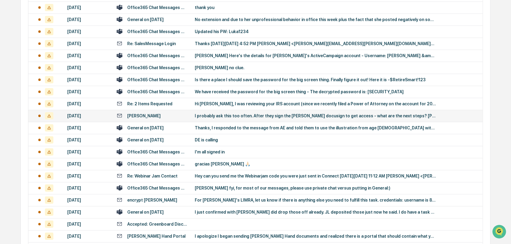
click at [161, 115] on div "Schwab" at bounding box center [152, 116] width 71 height 6
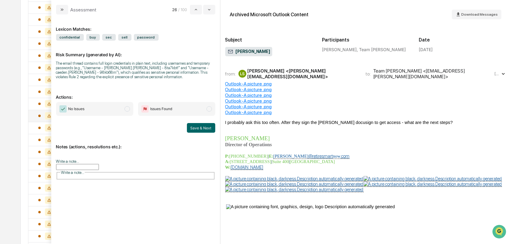
click at [258, 73] on div "Lyndsay Stednitz <lyndsay@retiresmartllc.com>" at bounding box center [302, 73] width 111 height 11
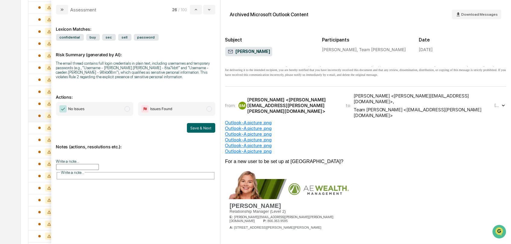
click at [299, 104] on div "Brandy Moore <brandy.moore@ae-wm.com>" at bounding box center [292, 105] width 91 height 17
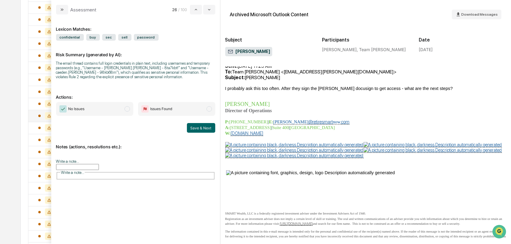
scroll to position [402, 0]
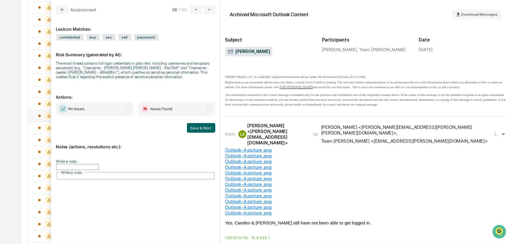
click at [306, 134] on div "Lyndsay Stednitz <lyndsay@retiresmartllc.com>" at bounding box center [276, 134] width 58 height 23
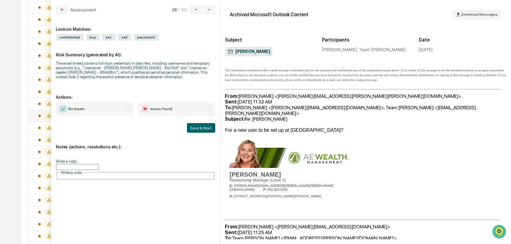
scroll to position [837, 0]
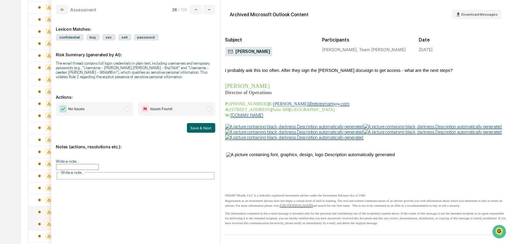
scroll to position [2063, 0]
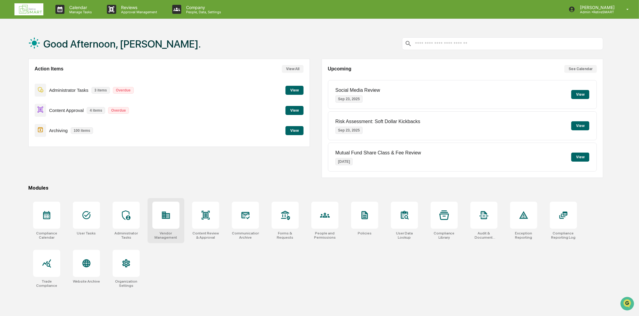
click at [169, 217] on icon at bounding box center [167, 216] width 3 height 4
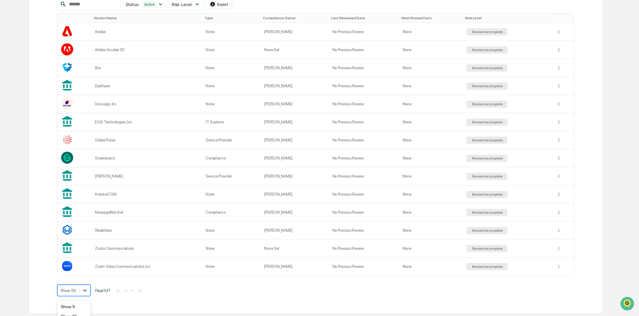
scroll to position [160, 0]
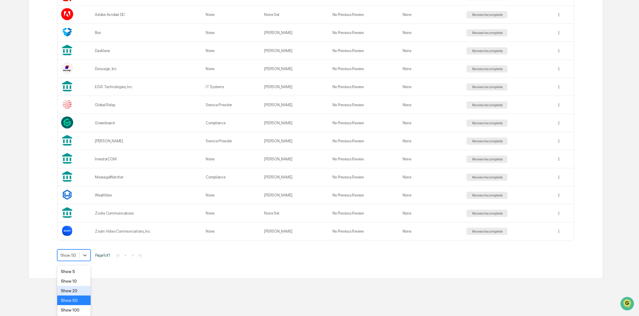
click at [83, 279] on body "Calendar Manage Tasks Reviews Approval Management Company People, Data, Setting…" at bounding box center [319, 60] width 639 height 438
click at [73, 312] on div "Show 100" at bounding box center [73, 310] width 33 height 10
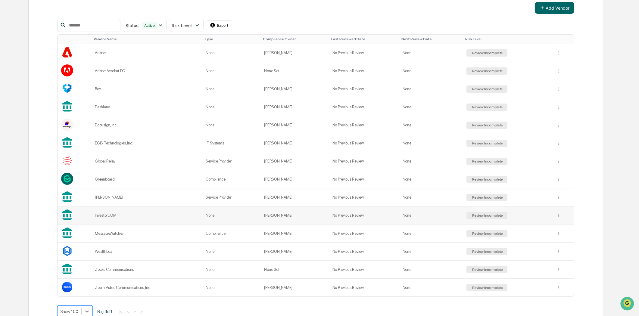
scroll to position [124, 0]
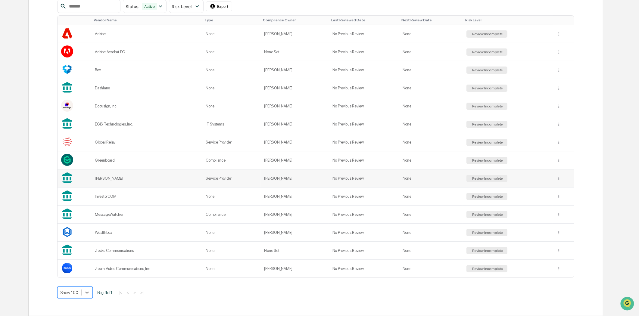
click at [127, 177] on div "[PERSON_NAME]" at bounding box center [147, 178] width 104 height 5
